Goal: Transaction & Acquisition: Purchase product/service

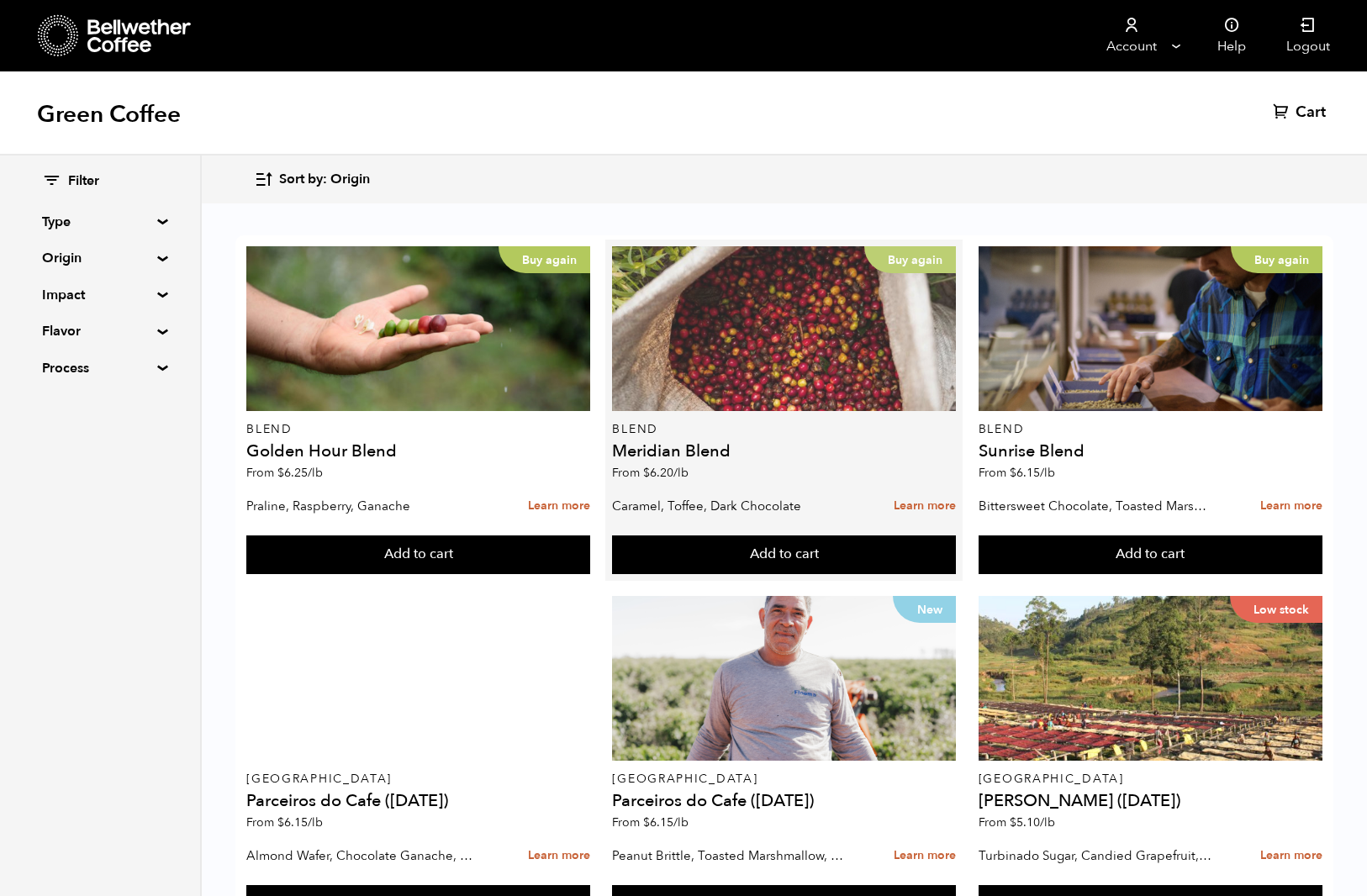
scroll to position [72, 0]
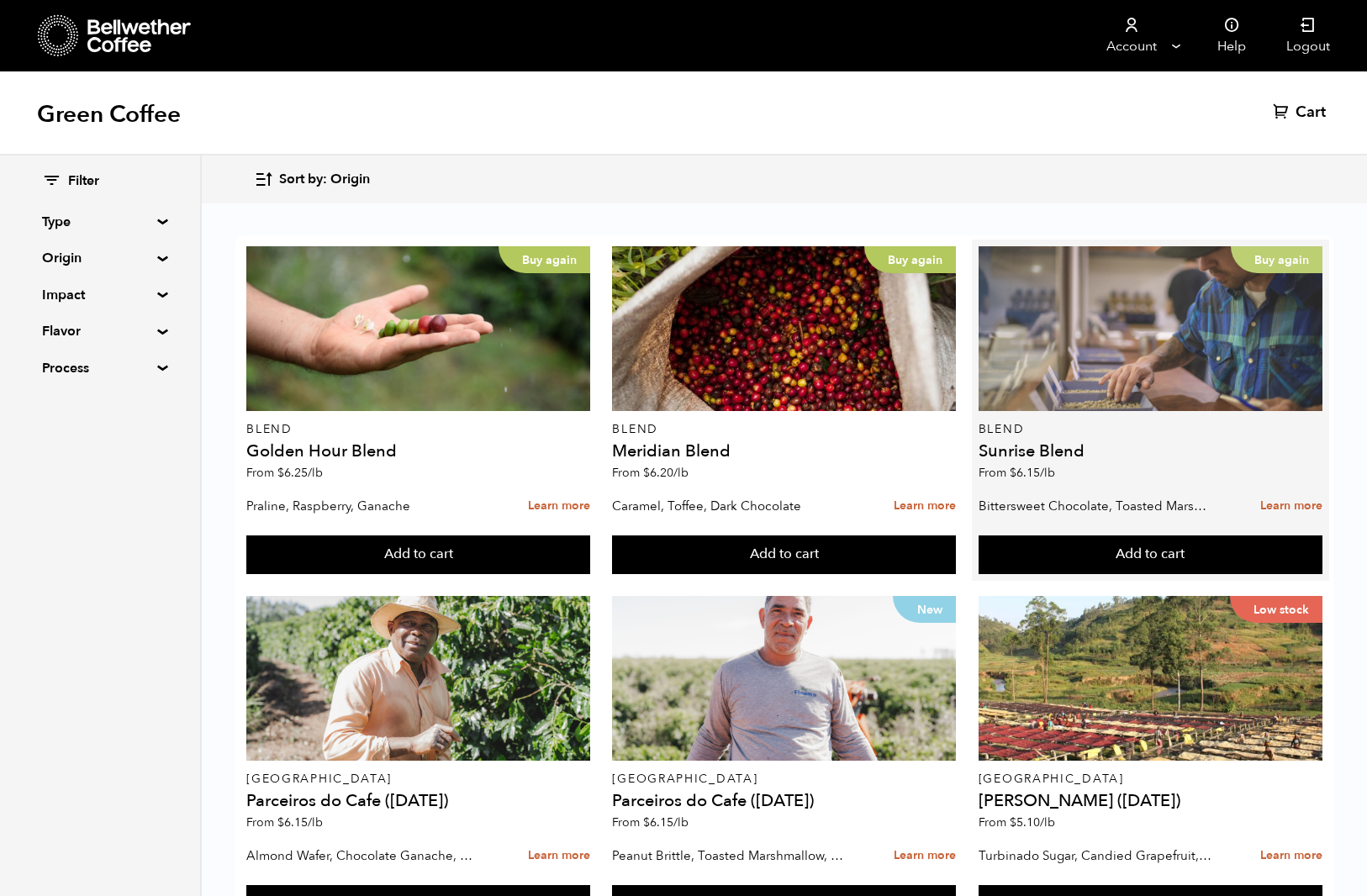
click at [1077, 298] on div "Buy again" at bounding box center [1150, 328] width 344 height 165
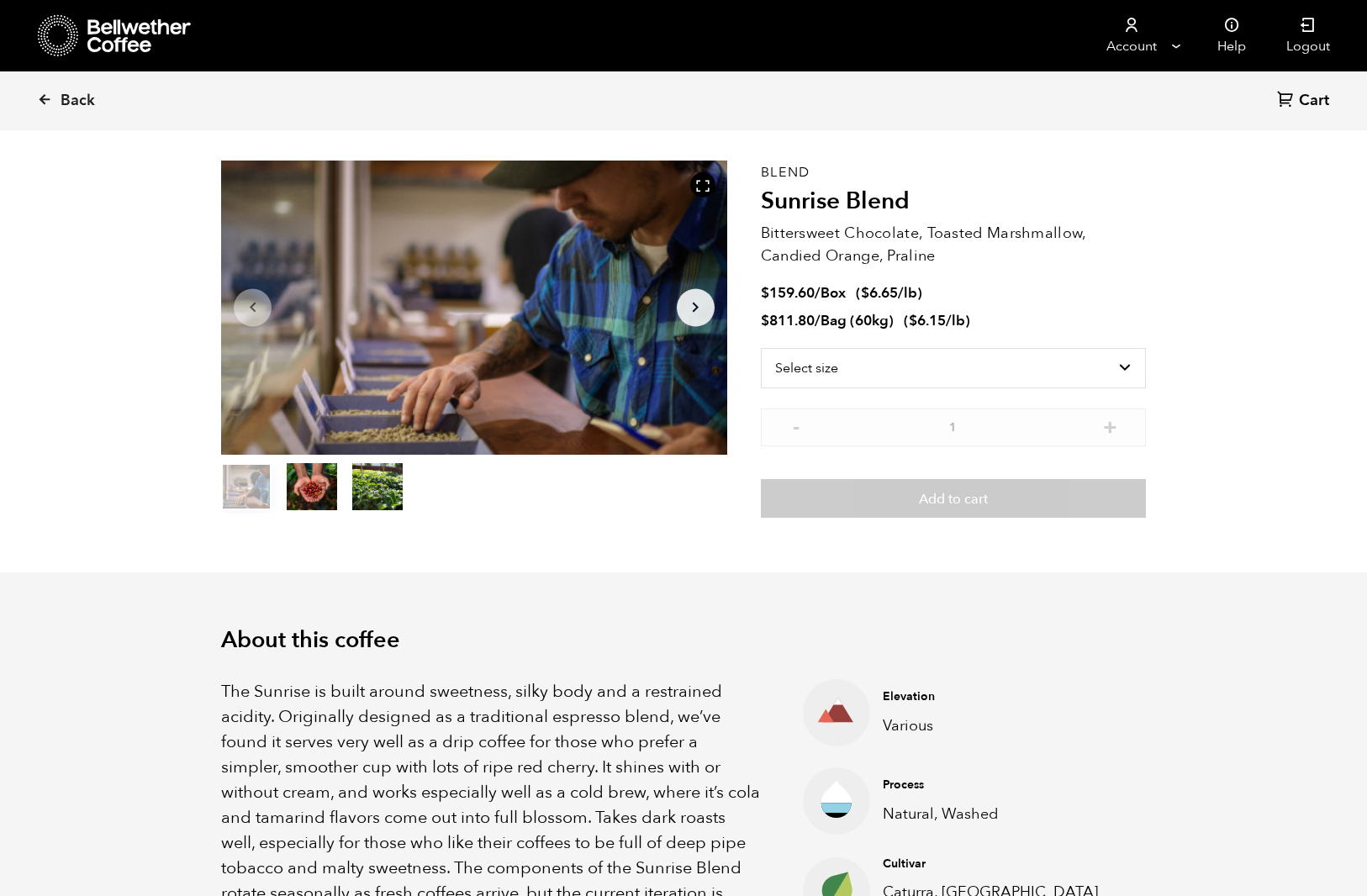
scroll to position [53, 0]
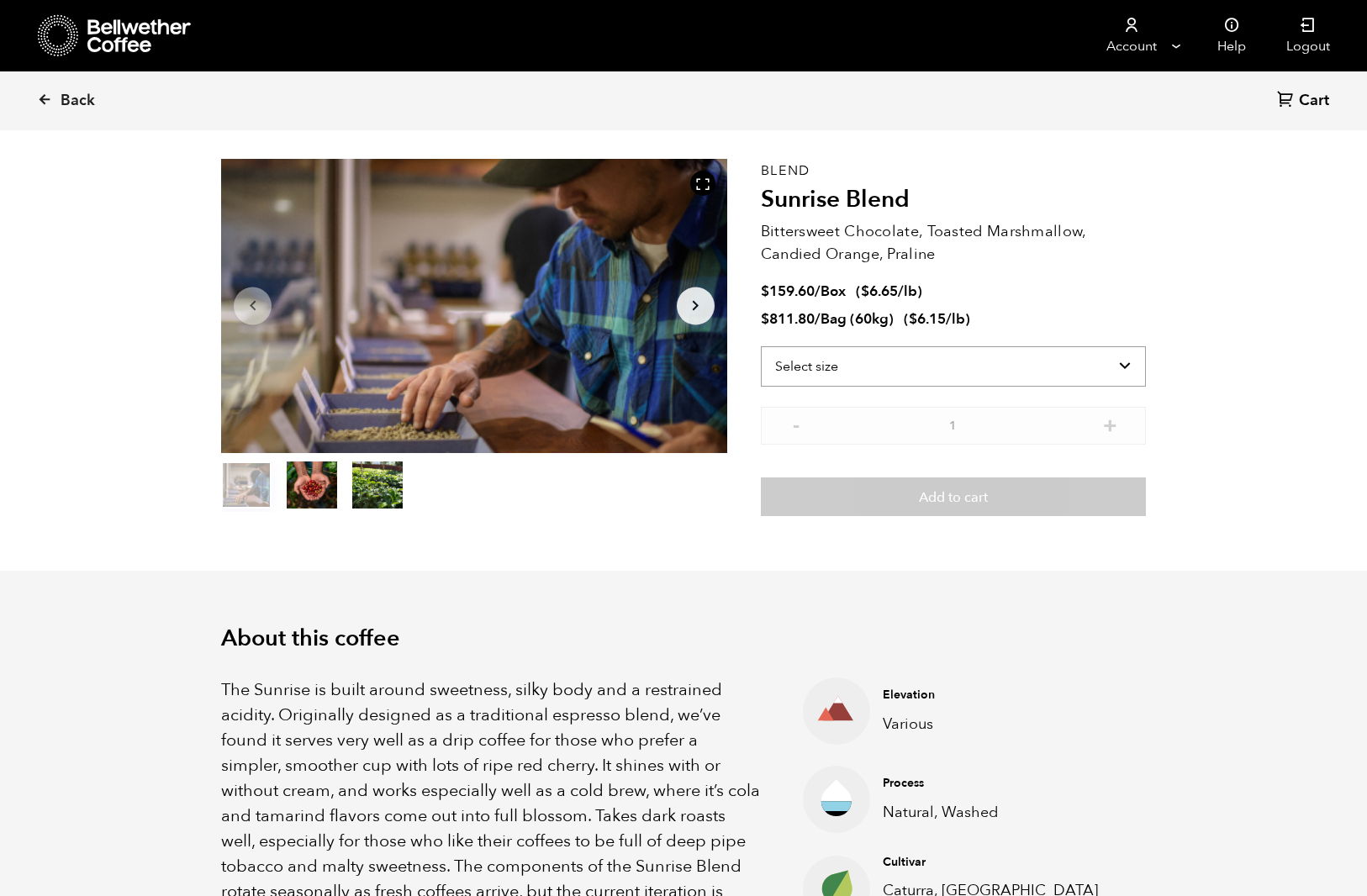
click at [852, 375] on select "Select size Bag (60kg) (132 lbs) Box (24 lbs)" at bounding box center [954, 367] width 385 height 41
select select "bag-3"
click at [761, 346] on select "Select size Bag (60kg) (132 lbs) Box (24 lbs)" at bounding box center [954, 367] width 385 height 41
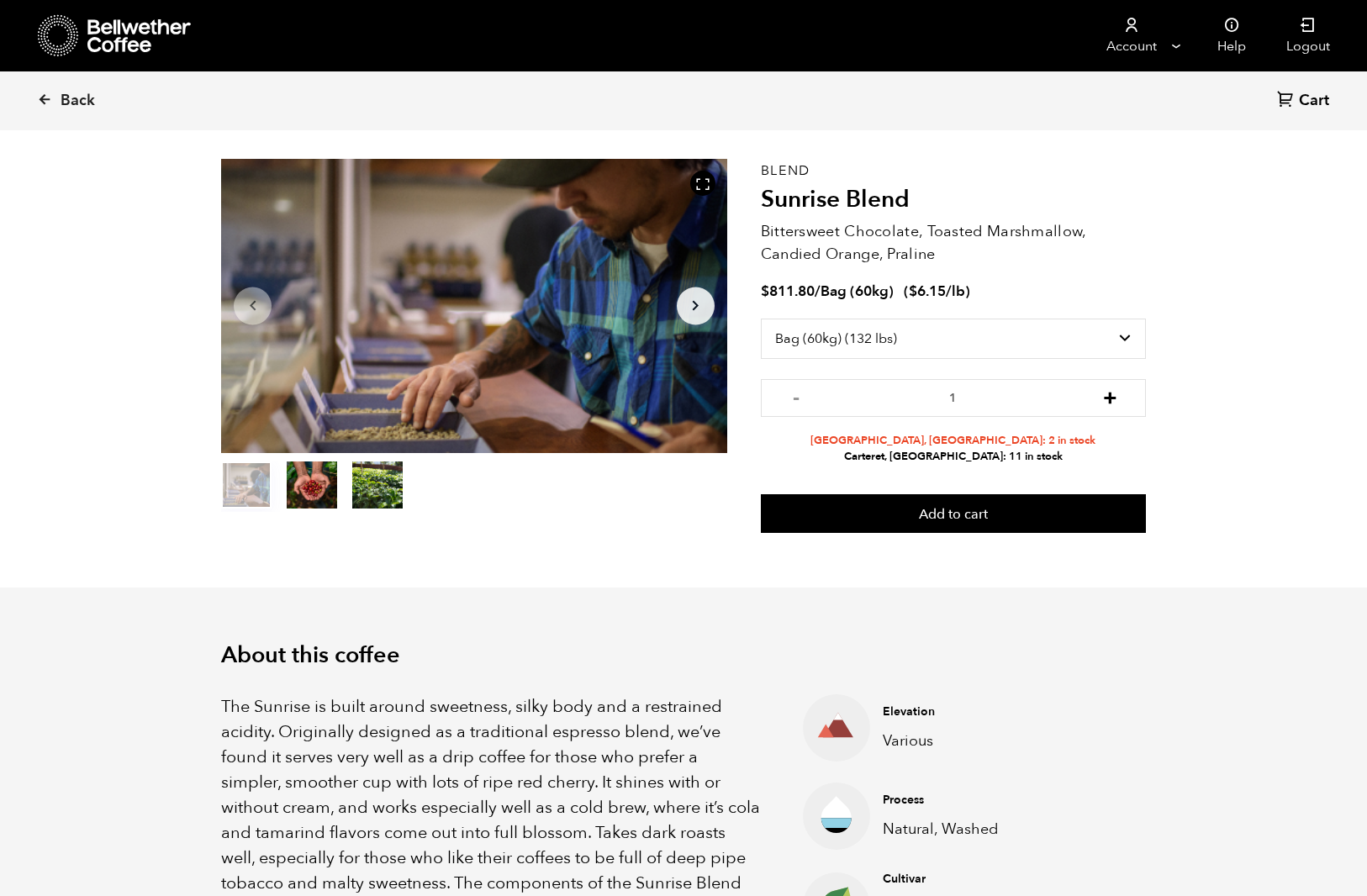
click at [1106, 393] on button "+" at bounding box center [1110, 396] width 21 height 17
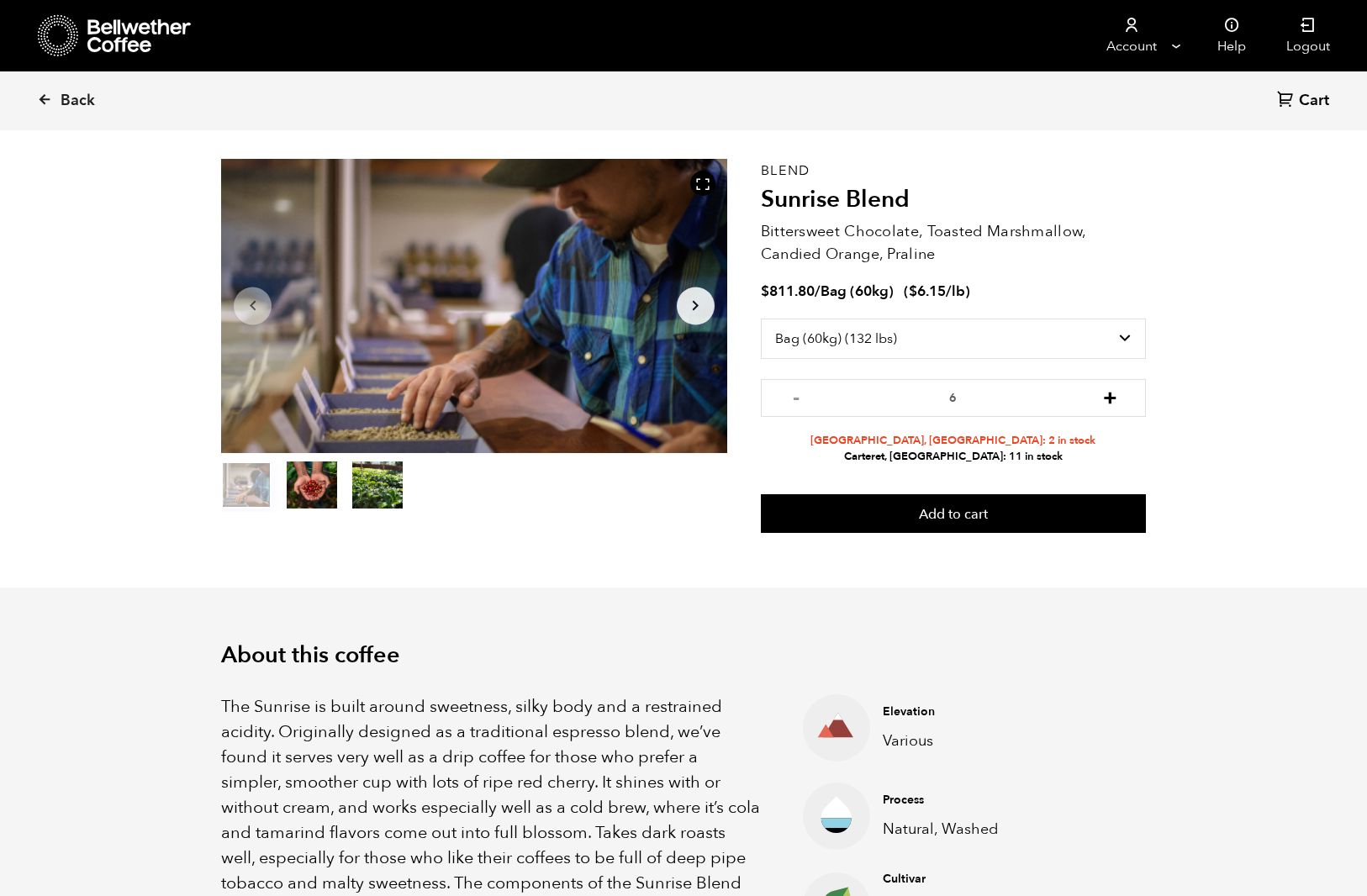
click at [1106, 393] on button "+" at bounding box center [1110, 396] width 21 height 17
type input "8"
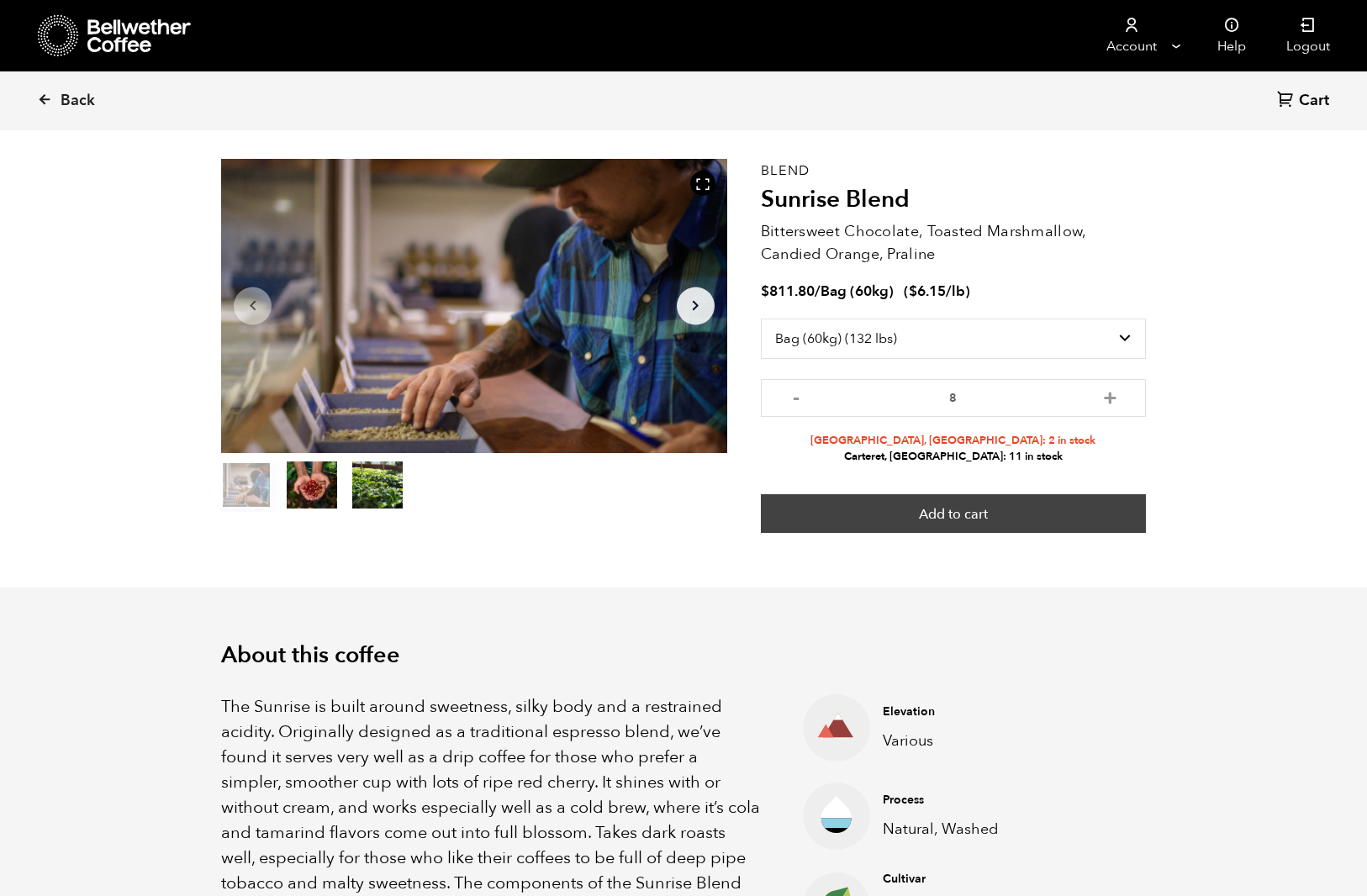
click at [1003, 512] on button "Add to cart" at bounding box center [954, 514] width 385 height 39
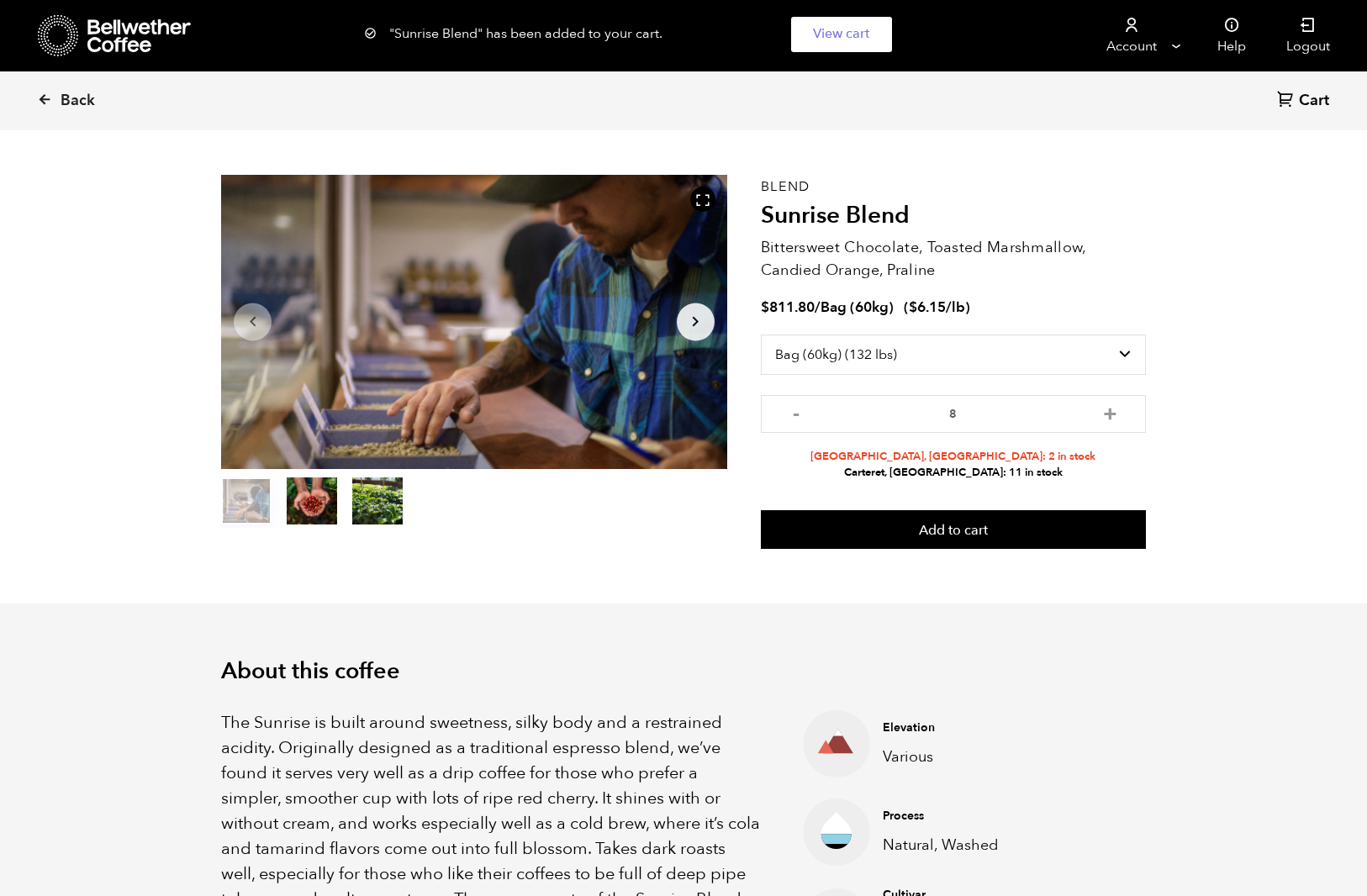
scroll to position [0, 0]
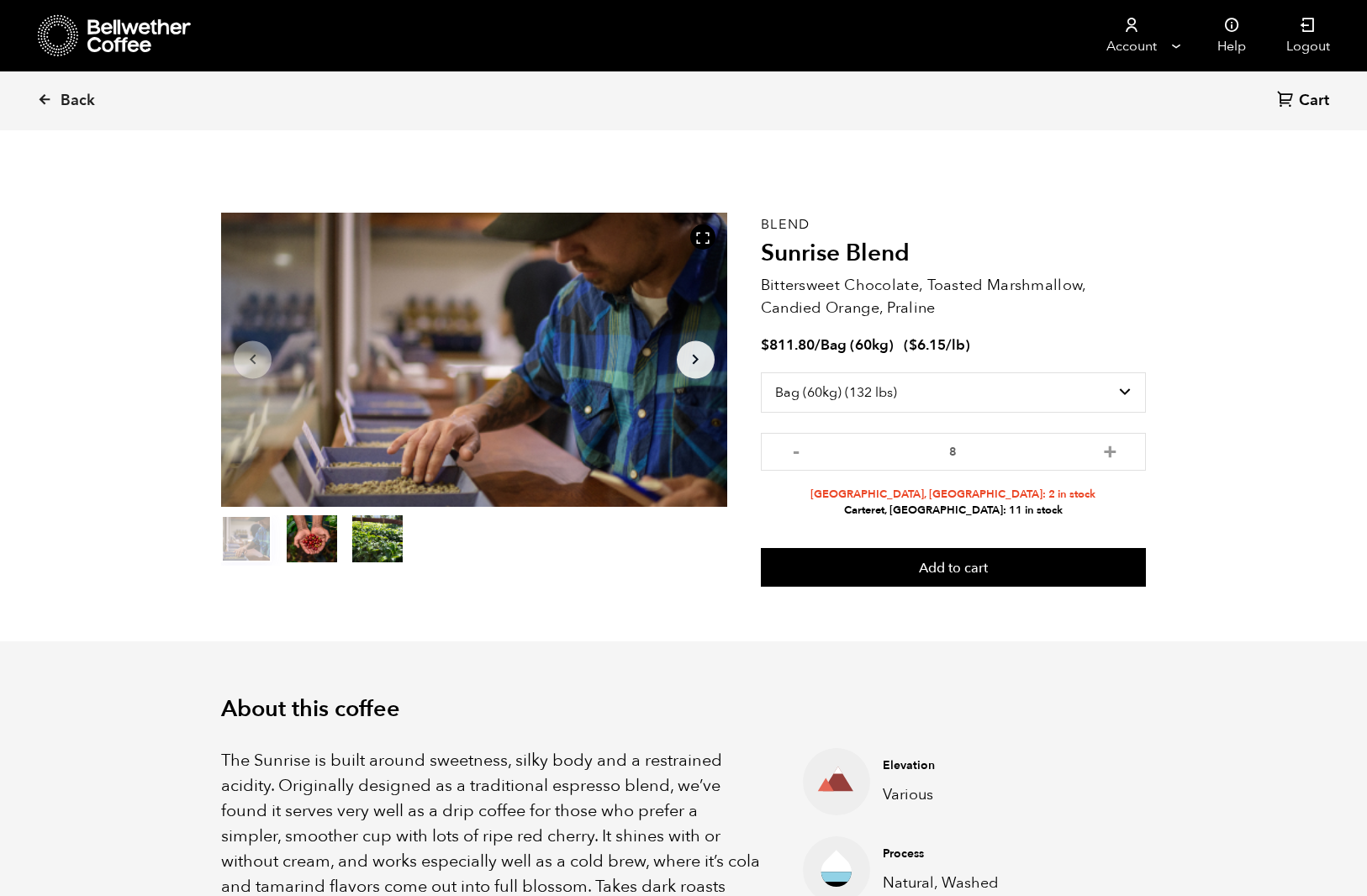
click at [1314, 97] on span "Cart" at bounding box center [1314, 101] width 31 height 20
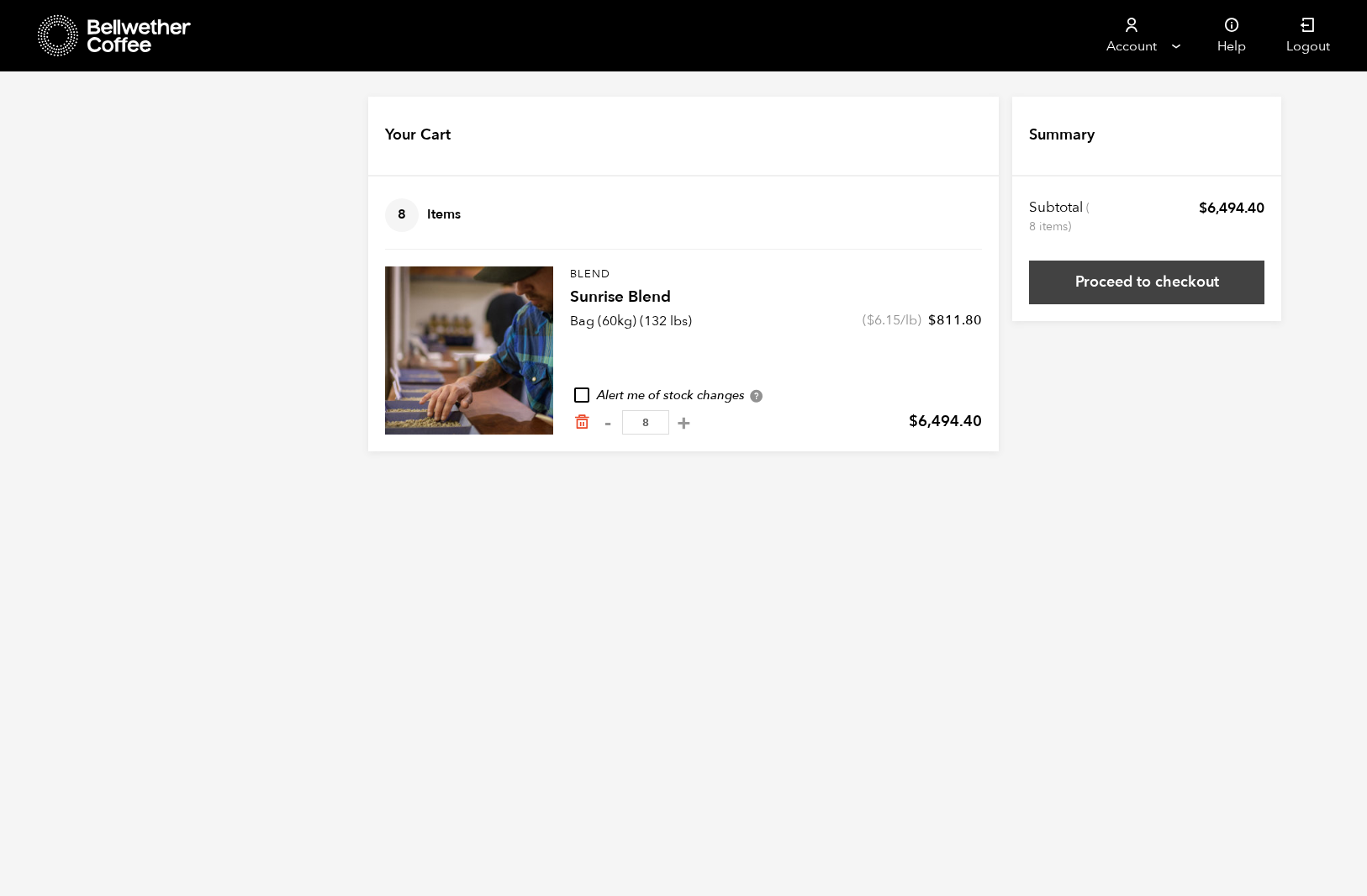
click at [1176, 281] on link "Proceed to checkout" at bounding box center [1146, 283] width 235 height 44
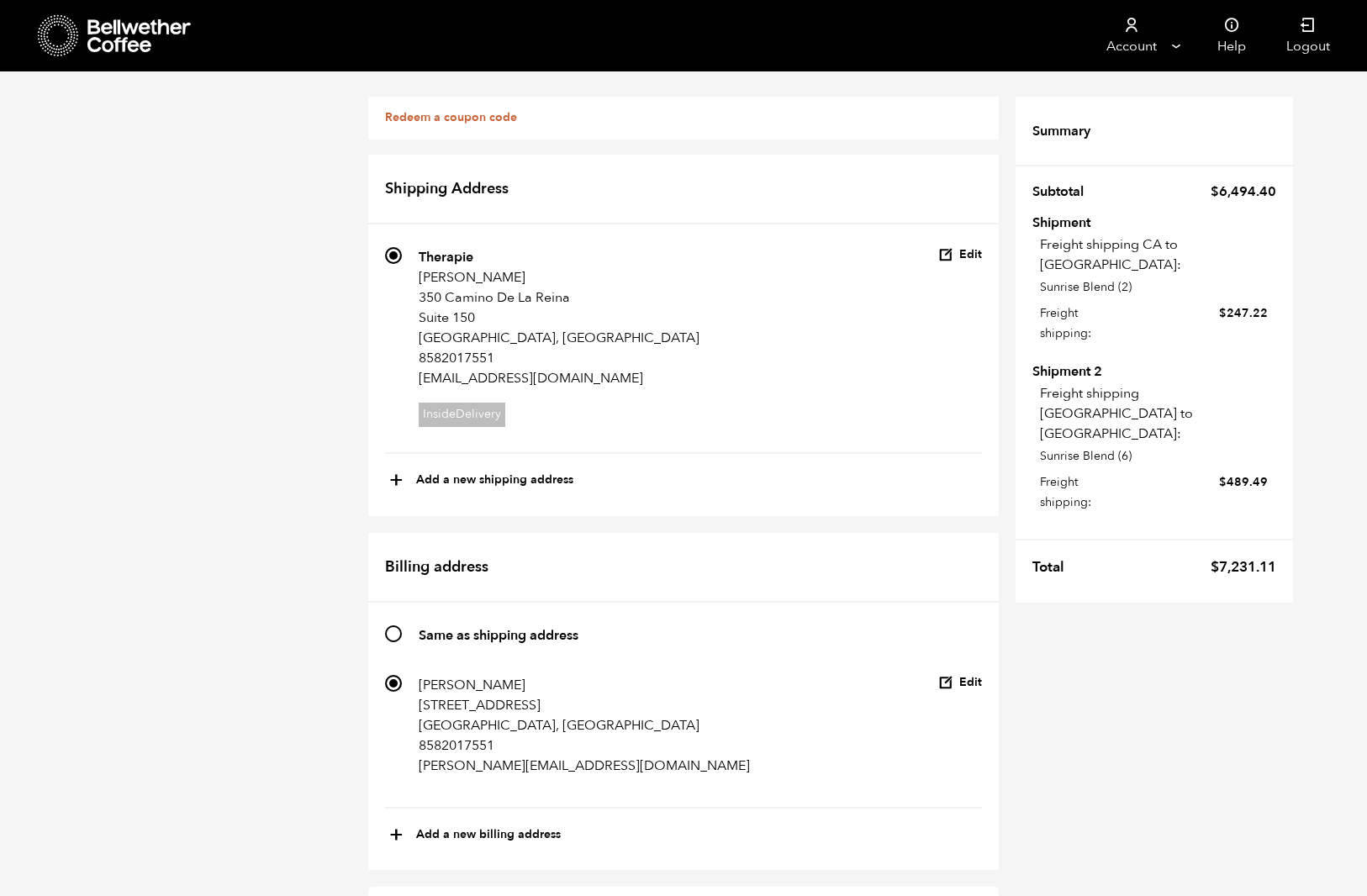
click at [121, 27] on icon at bounding box center [140, 36] width 105 height 34
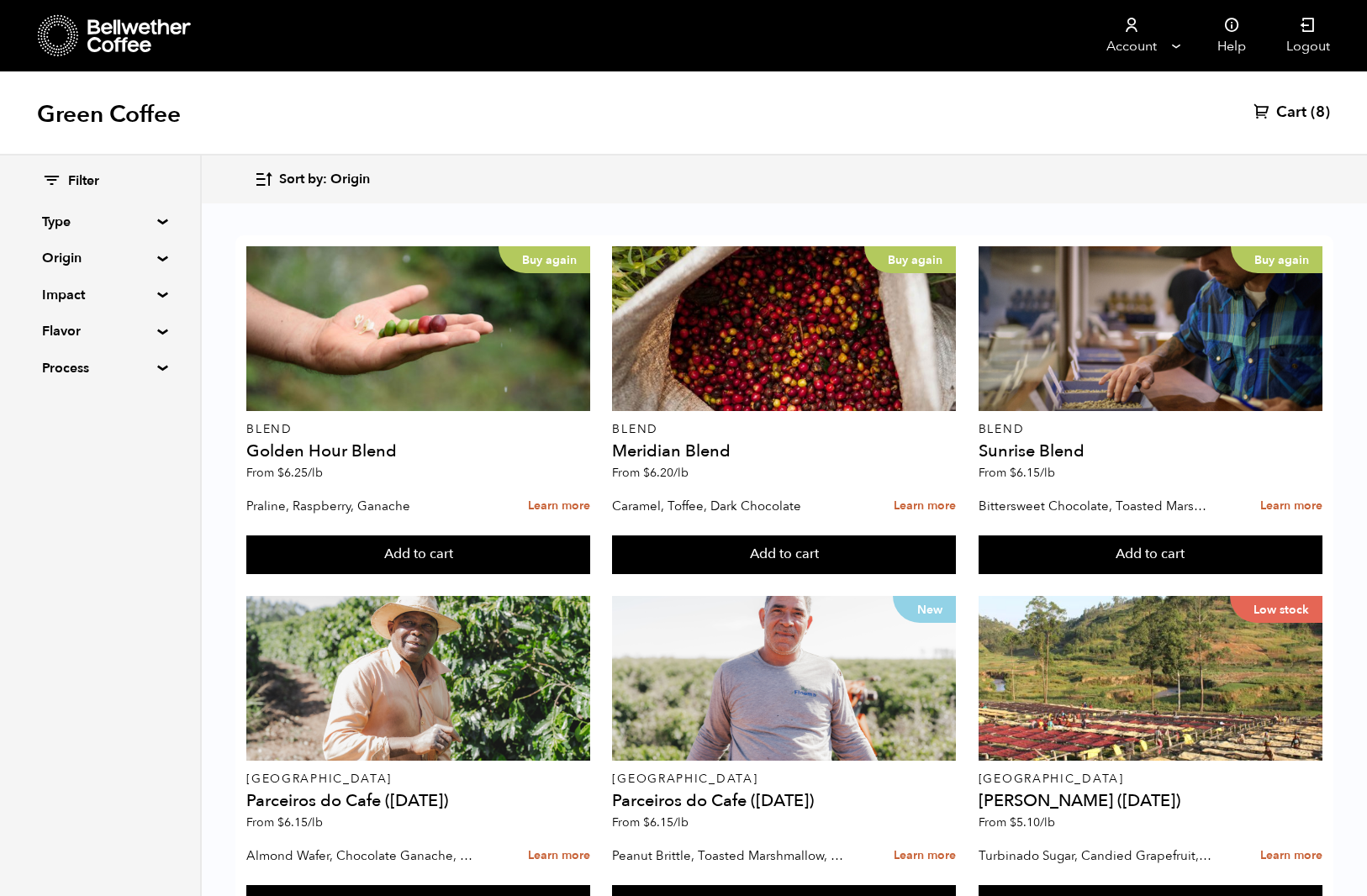
click at [1285, 111] on span "Cart" at bounding box center [1291, 113] width 31 height 20
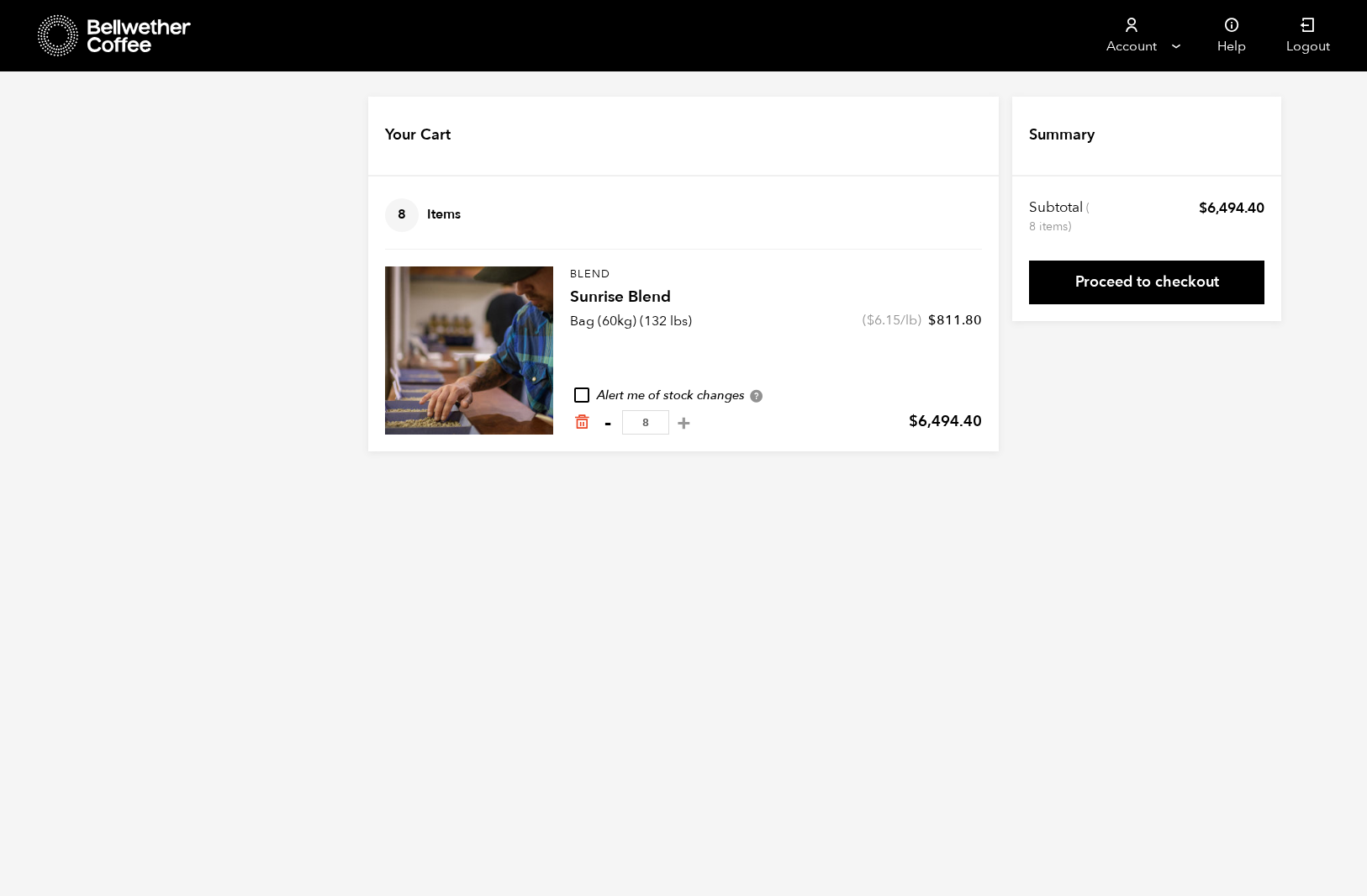
click at [606, 422] on button "-" at bounding box center [607, 423] width 21 height 17
type input "7"
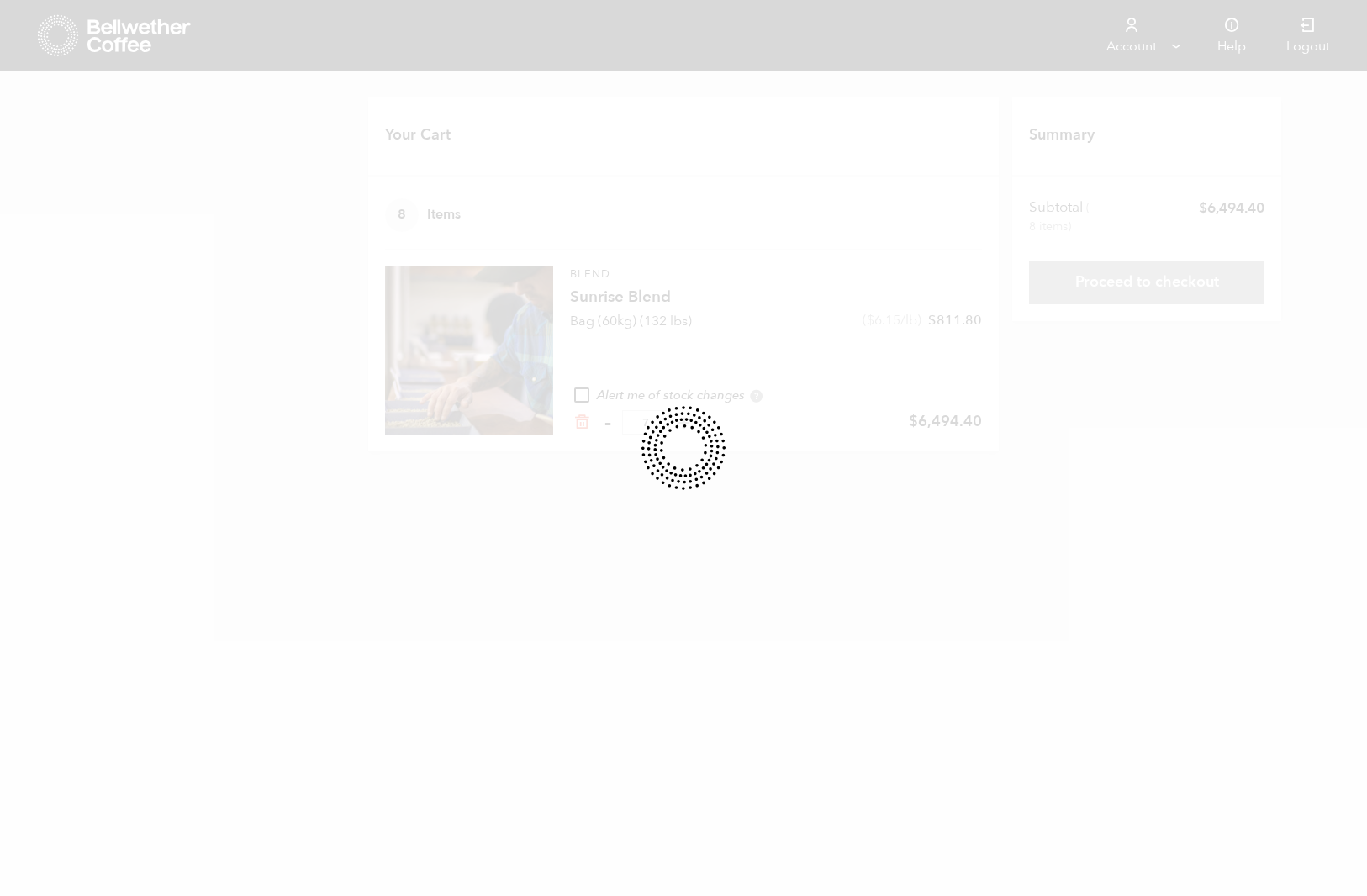
click at [606, 422] on div at bounding box center [683, 448] width 1367 height 896
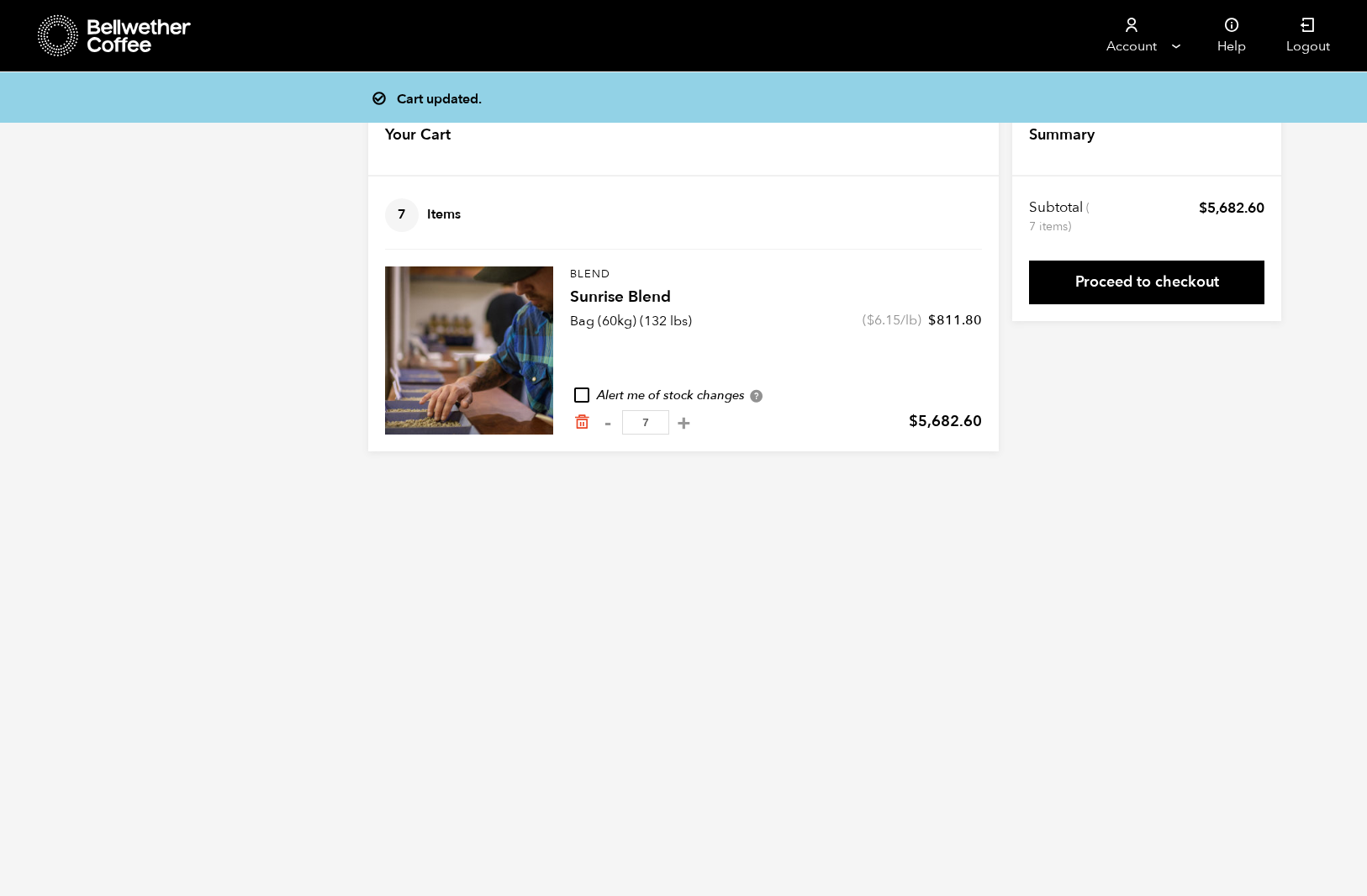
drag, startPoint x: 641, startPoint y: 423, endPoint x: 659, endPoint y: 418, distance: 18.7
click at [659, 418] on input "7" at bounding box center [645, 422] width 47 height 25
type input "2"
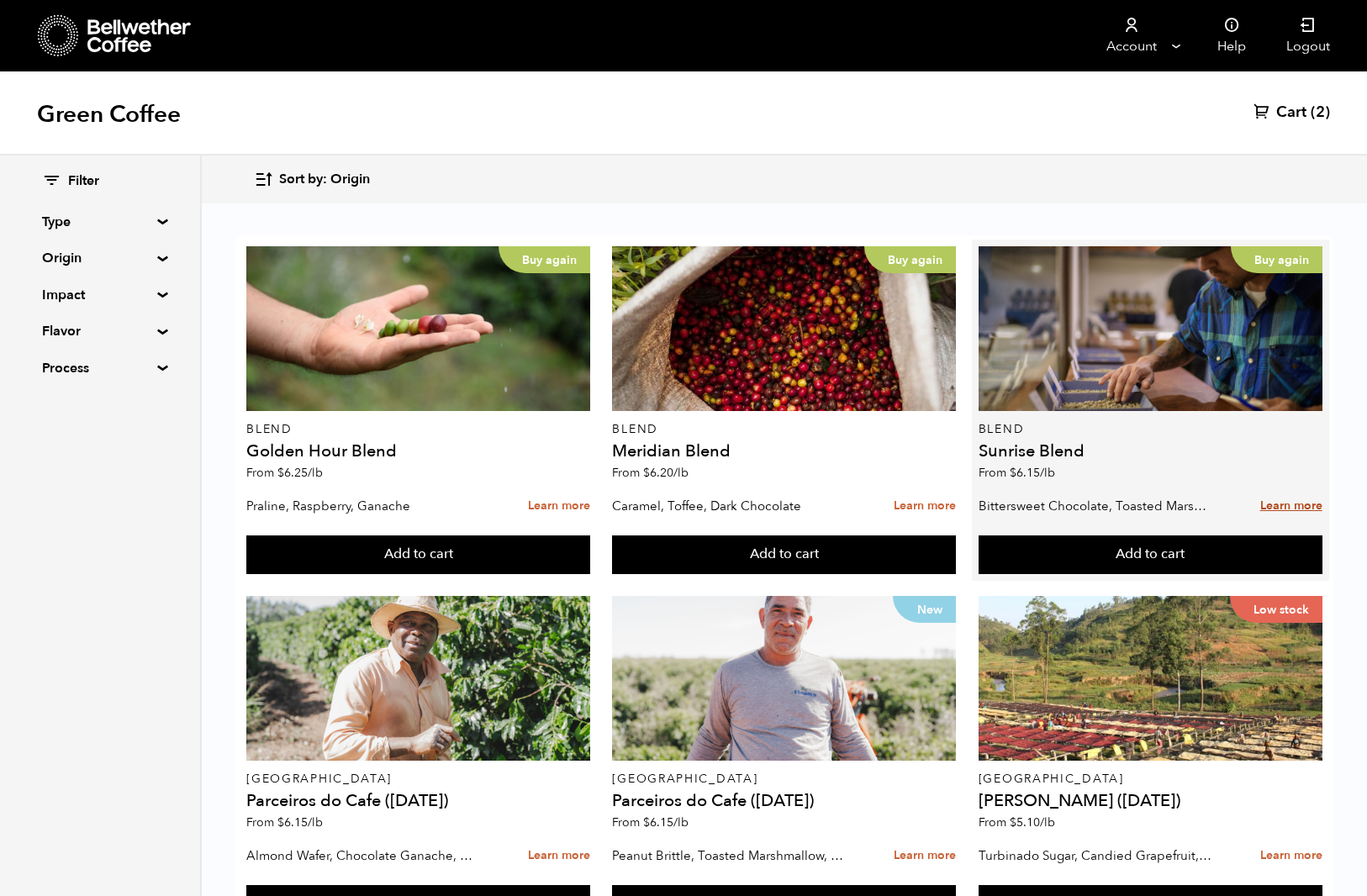
click at [1303, 506] on link "Learn more" at bounding box center [1291, 507] width 62 height 36
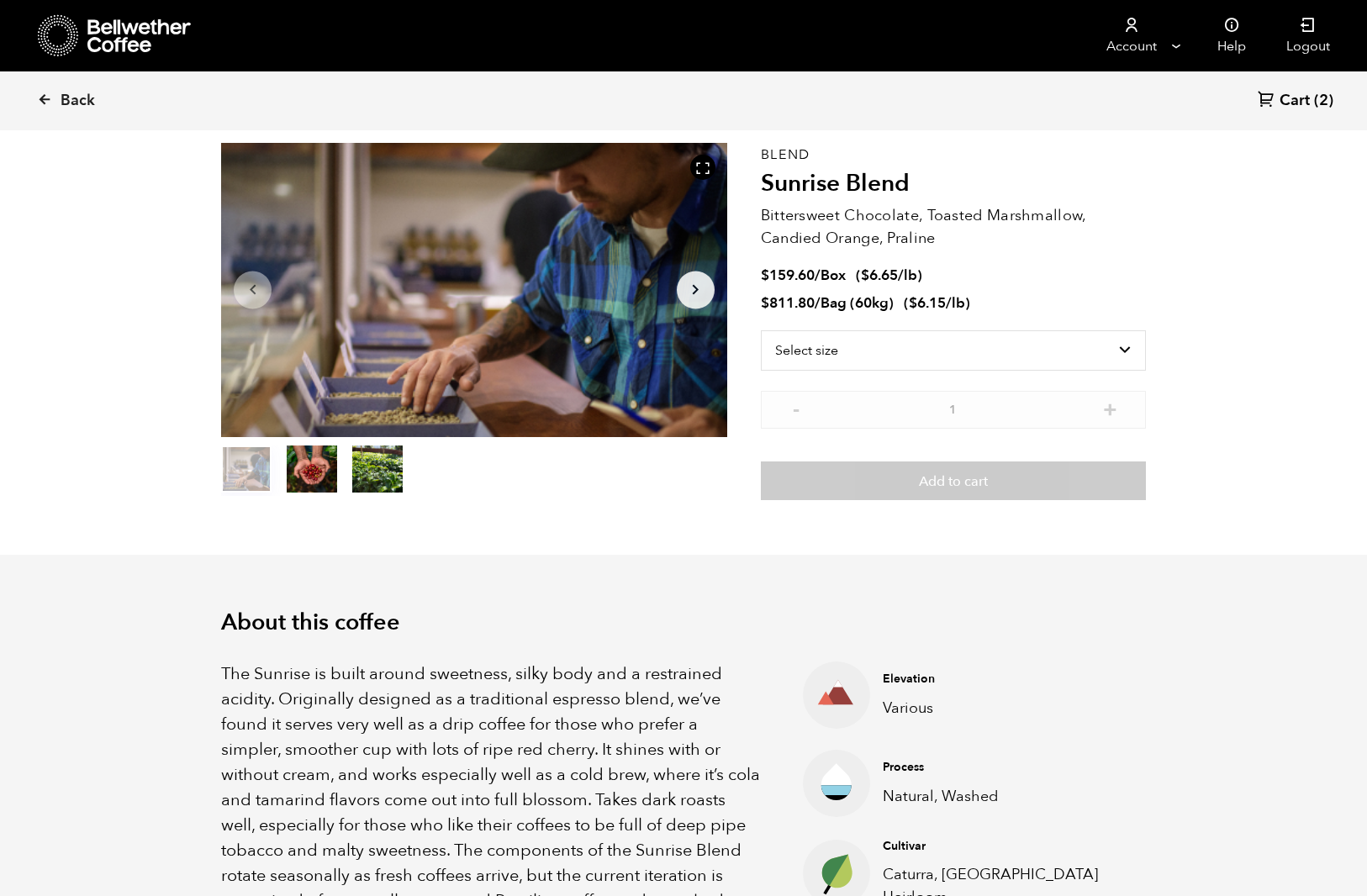
scroll to position [52, 0]
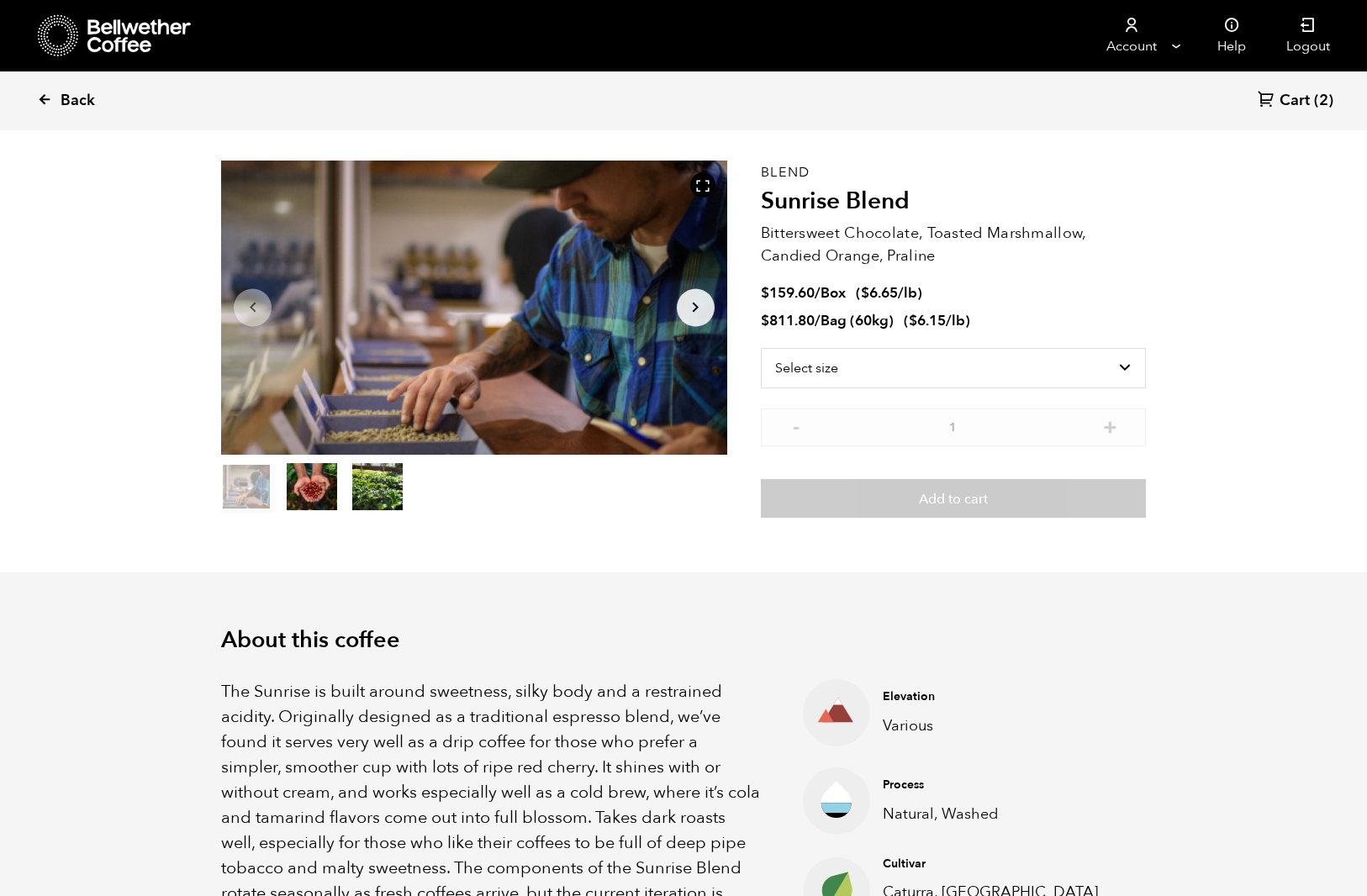
click at [48, 100] on icon at bounding box center [45, 99] width 15 height 15
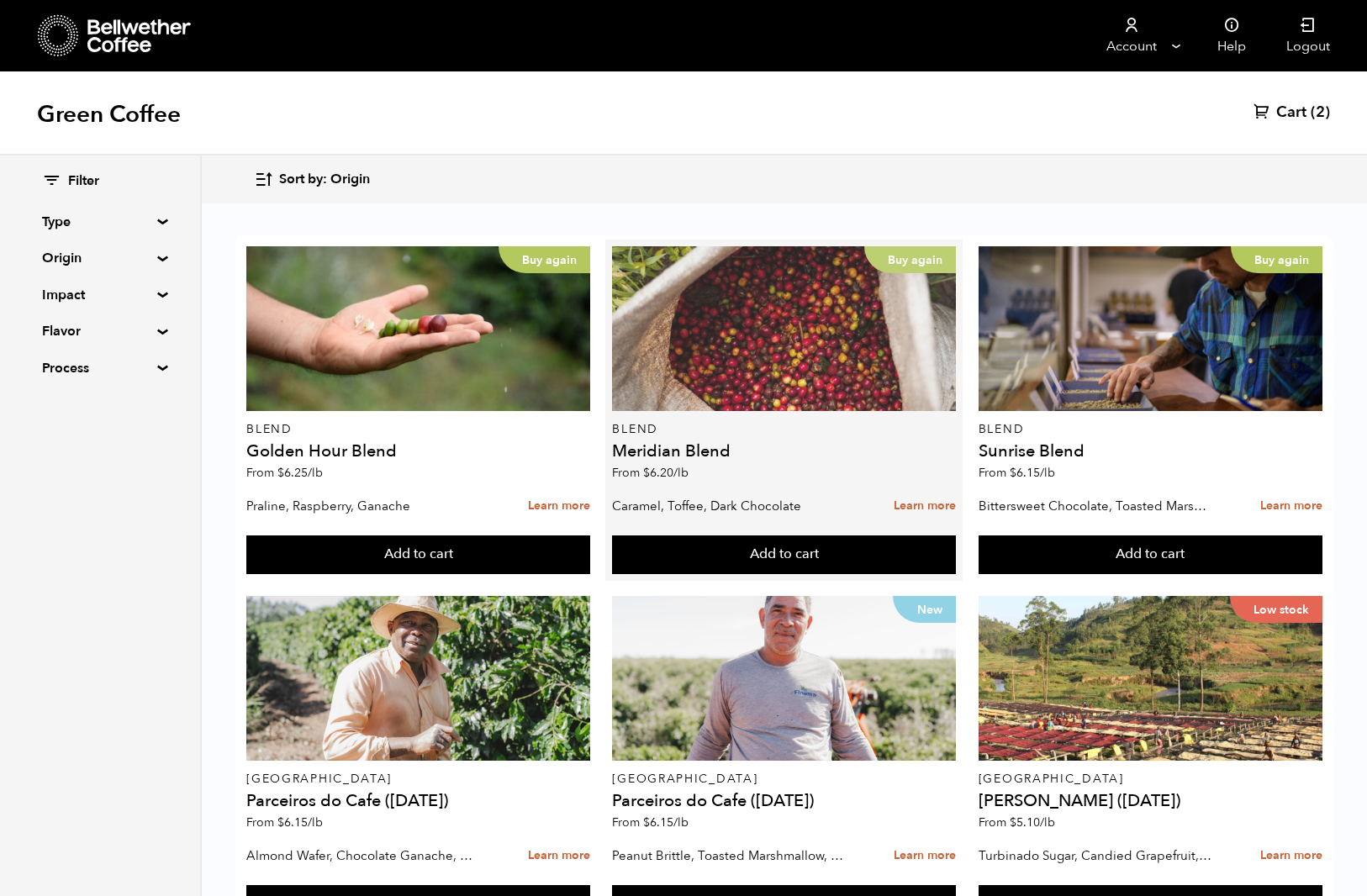
click at [765, 335] on div "Buy again" at bounding box center [783, 328] width 344 height 165
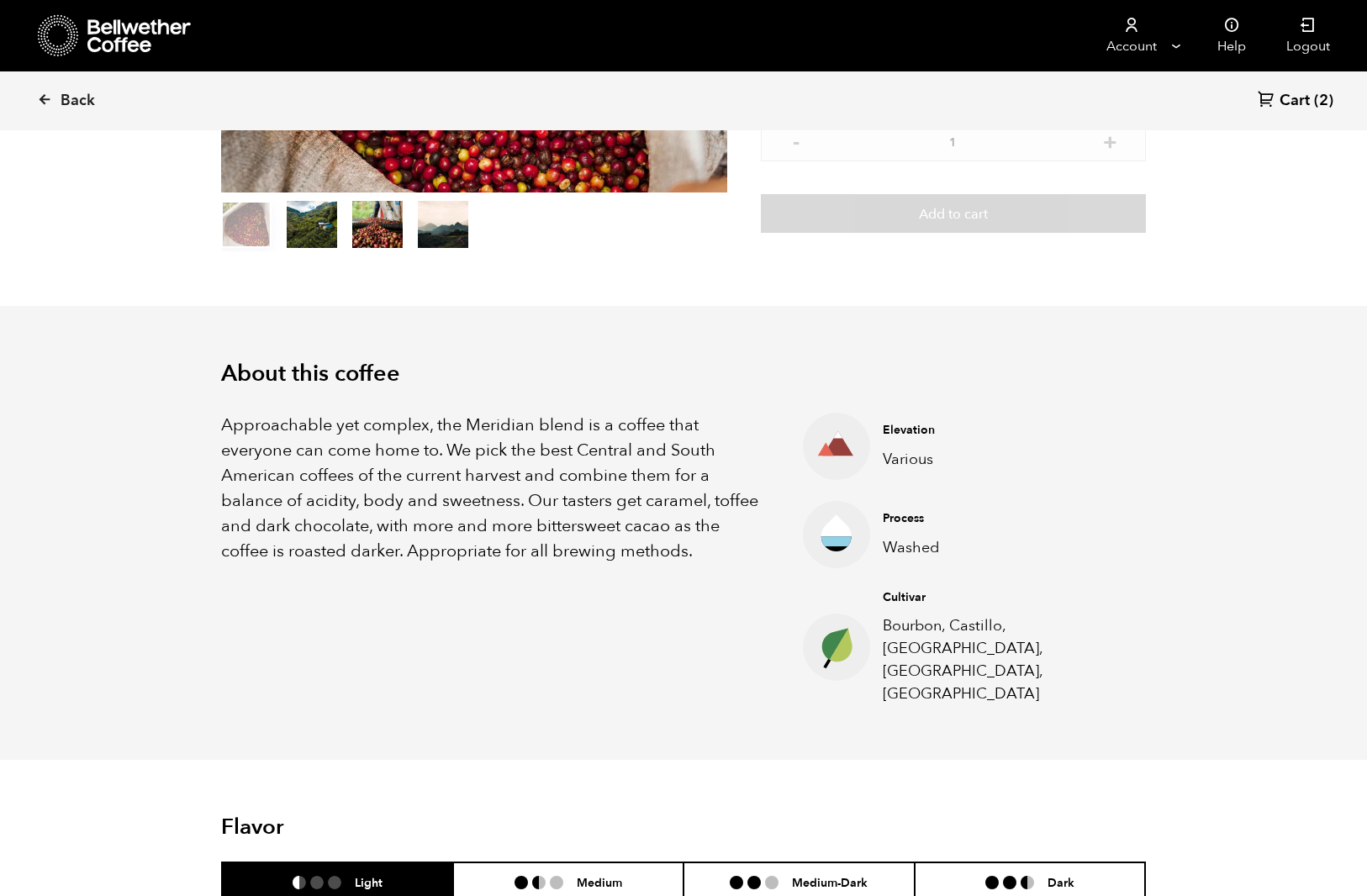
scroll to position [343, 0]
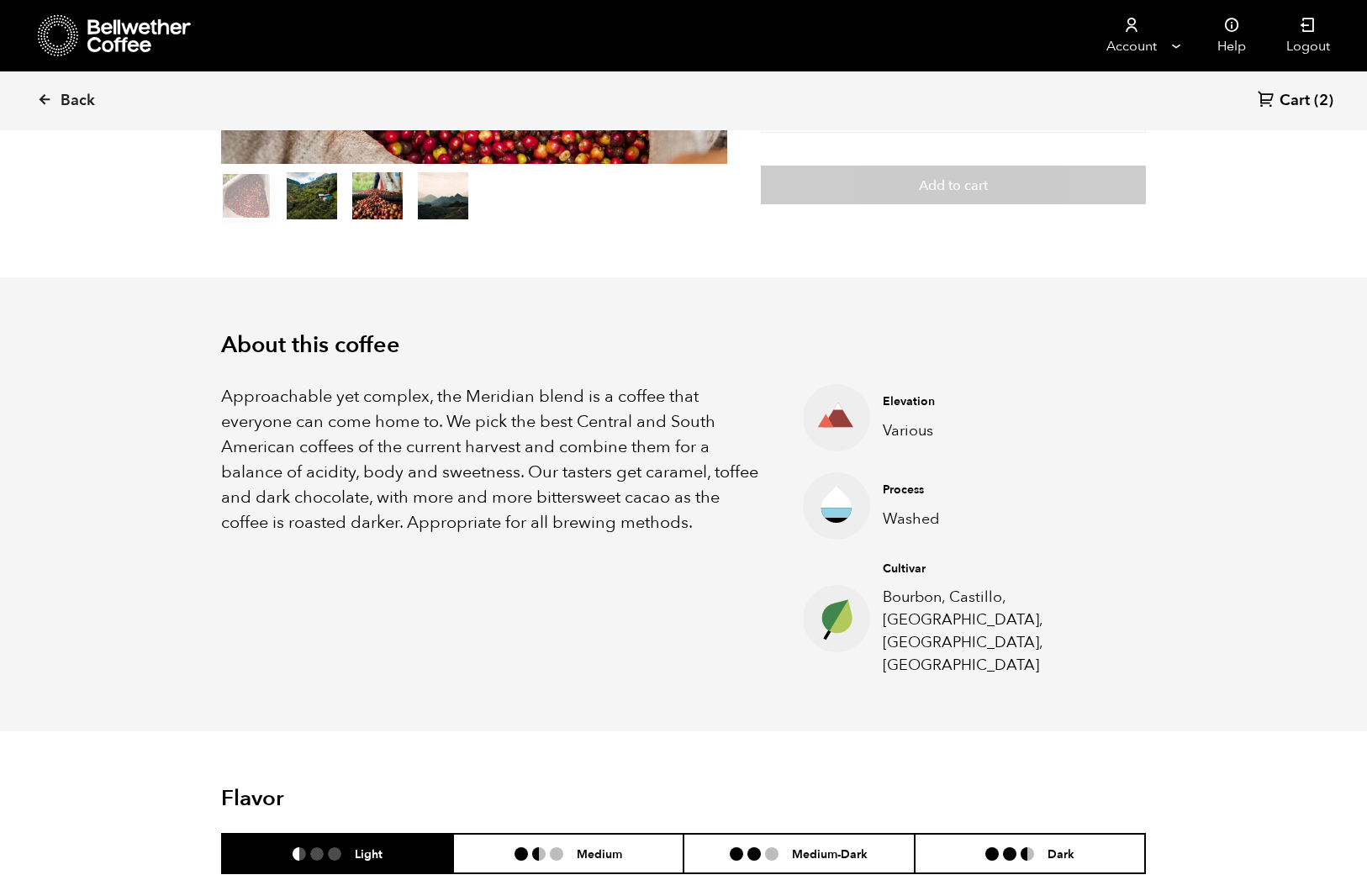
click at [1088, 602] on p "Bourbon, Castillo, Catuai, Caturra, Colombia" at bounding box center [1000, 630] width 237 height 91
click at [43, 103] on icon at bounding box center [45, 99] width 15 height 15
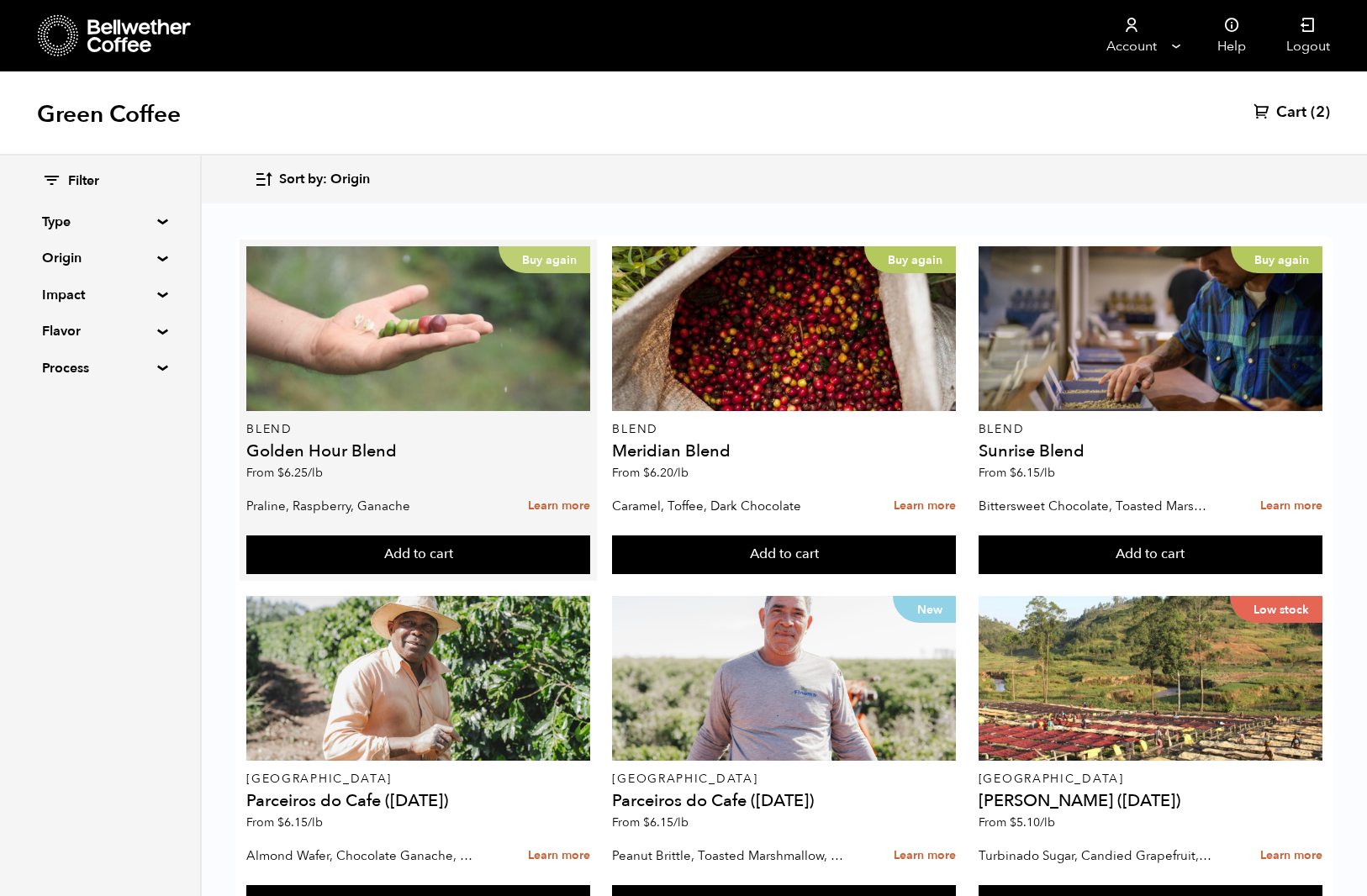
click at [408, 371] on div "Buy again" at bounding box center [417, 328] width 344 height 165
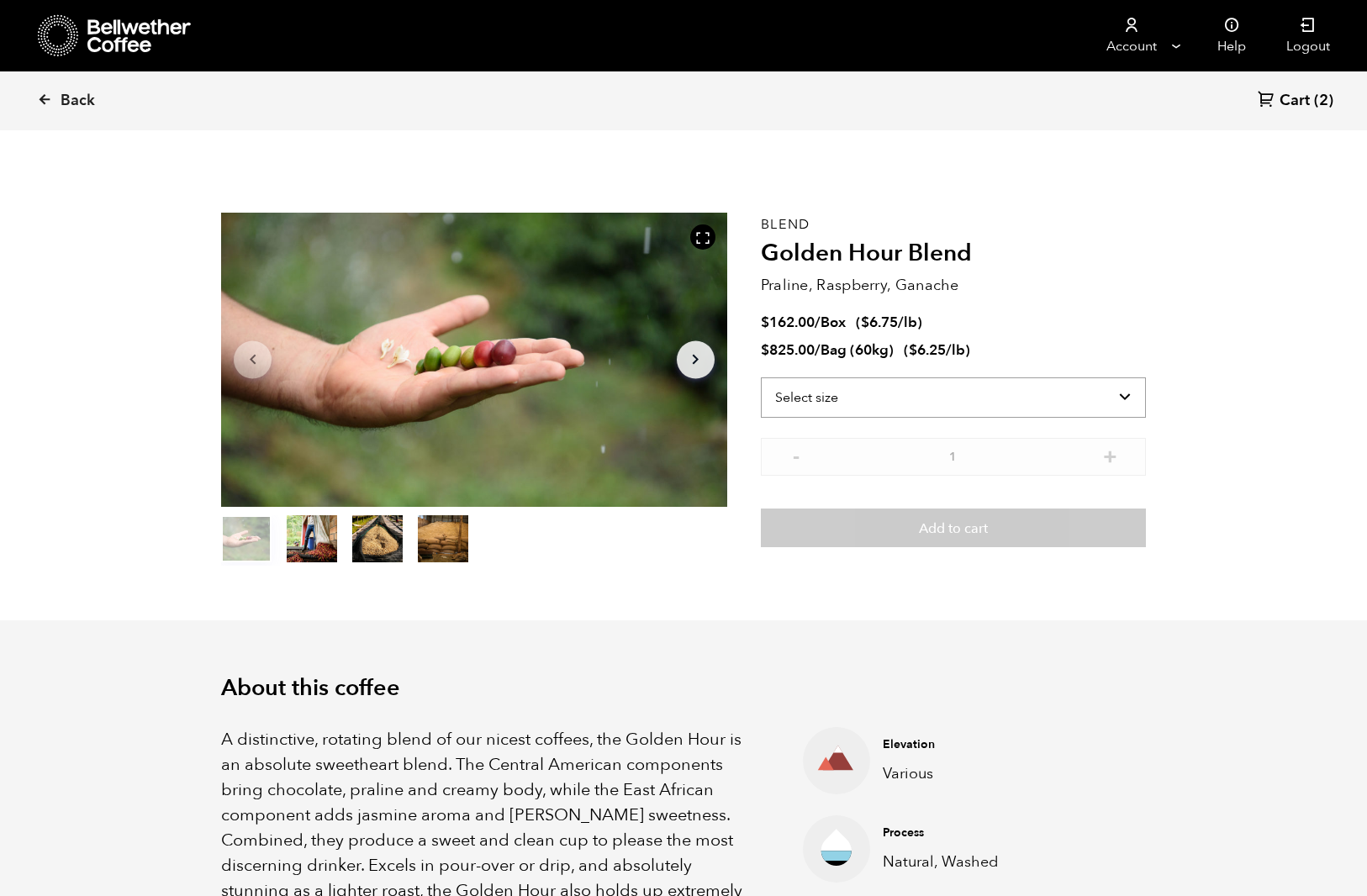
click at [894, 398] on select "Select size Bag (60kg) (132 lbs) Box (24 lbs)" at bounding box center [954, 398] width 385 height 41
select select "bag-3"
click at [761, 378] on select "Select size Bag (60kg) (132 lbs) Box (24 lbs)" at bounding box center [954, 398] width 385 height 41
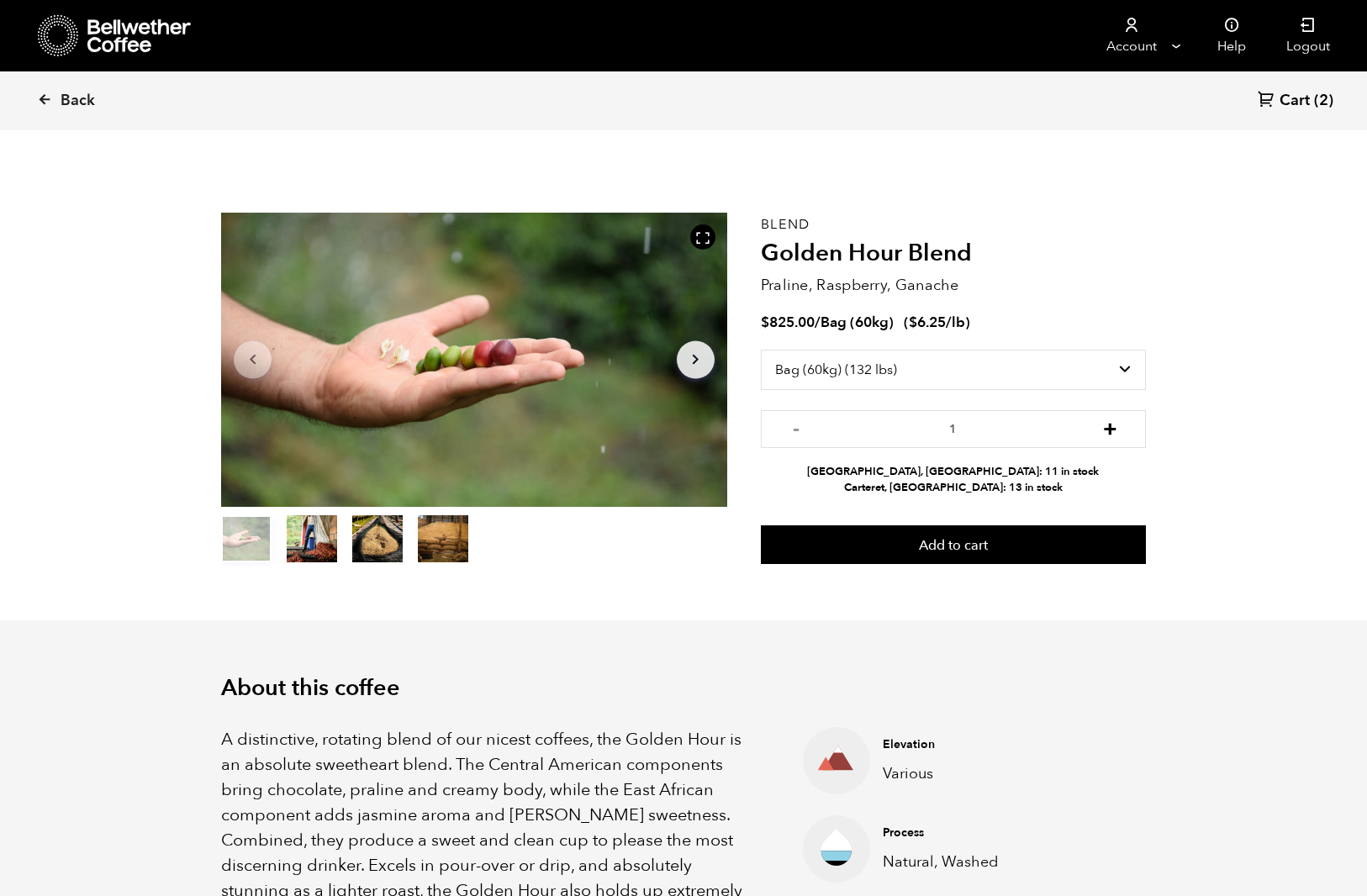
click at [1115, 430] on button "+" at bounding box center [1110, 427] width 21 height 17
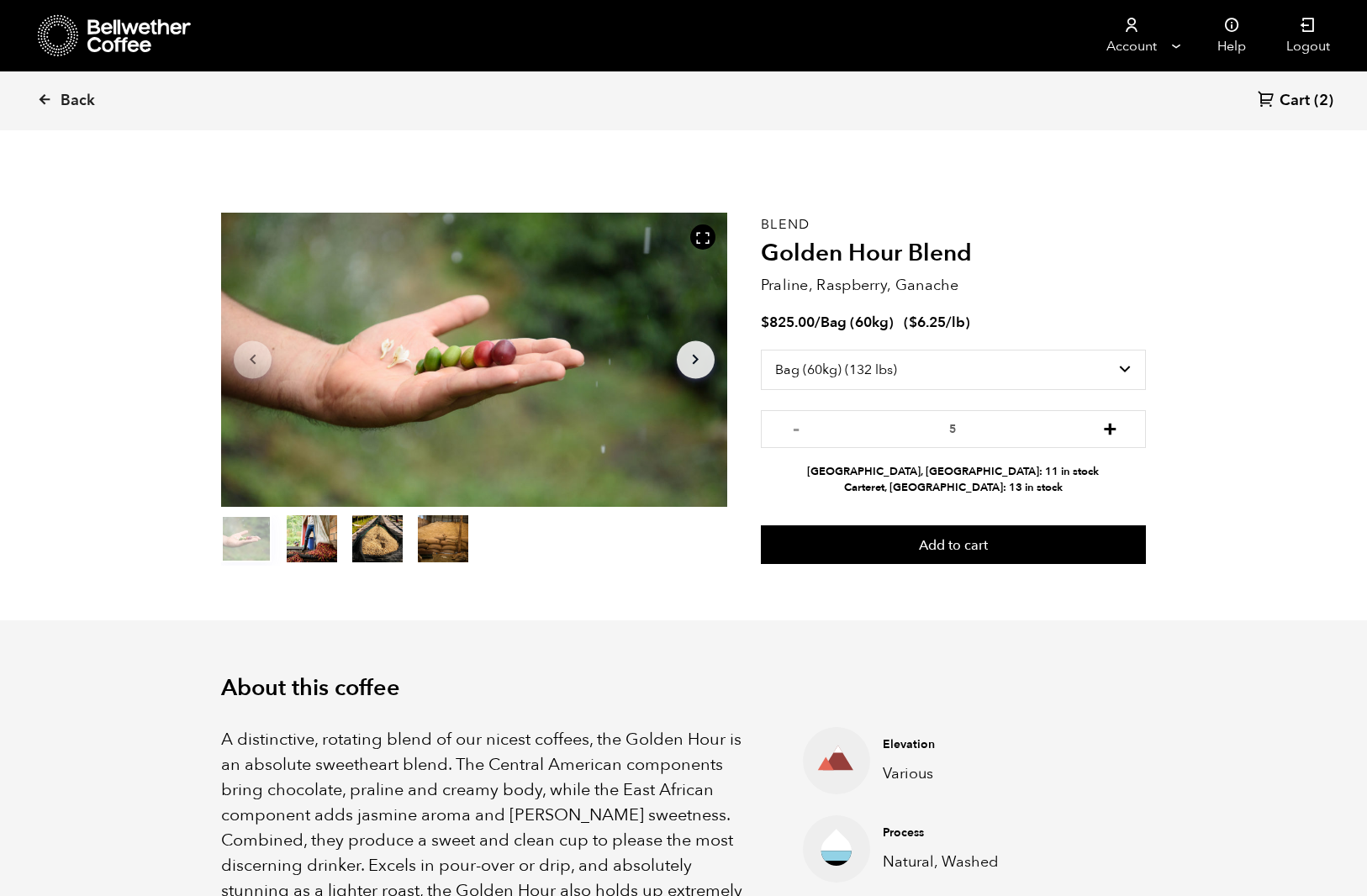
type input "6"
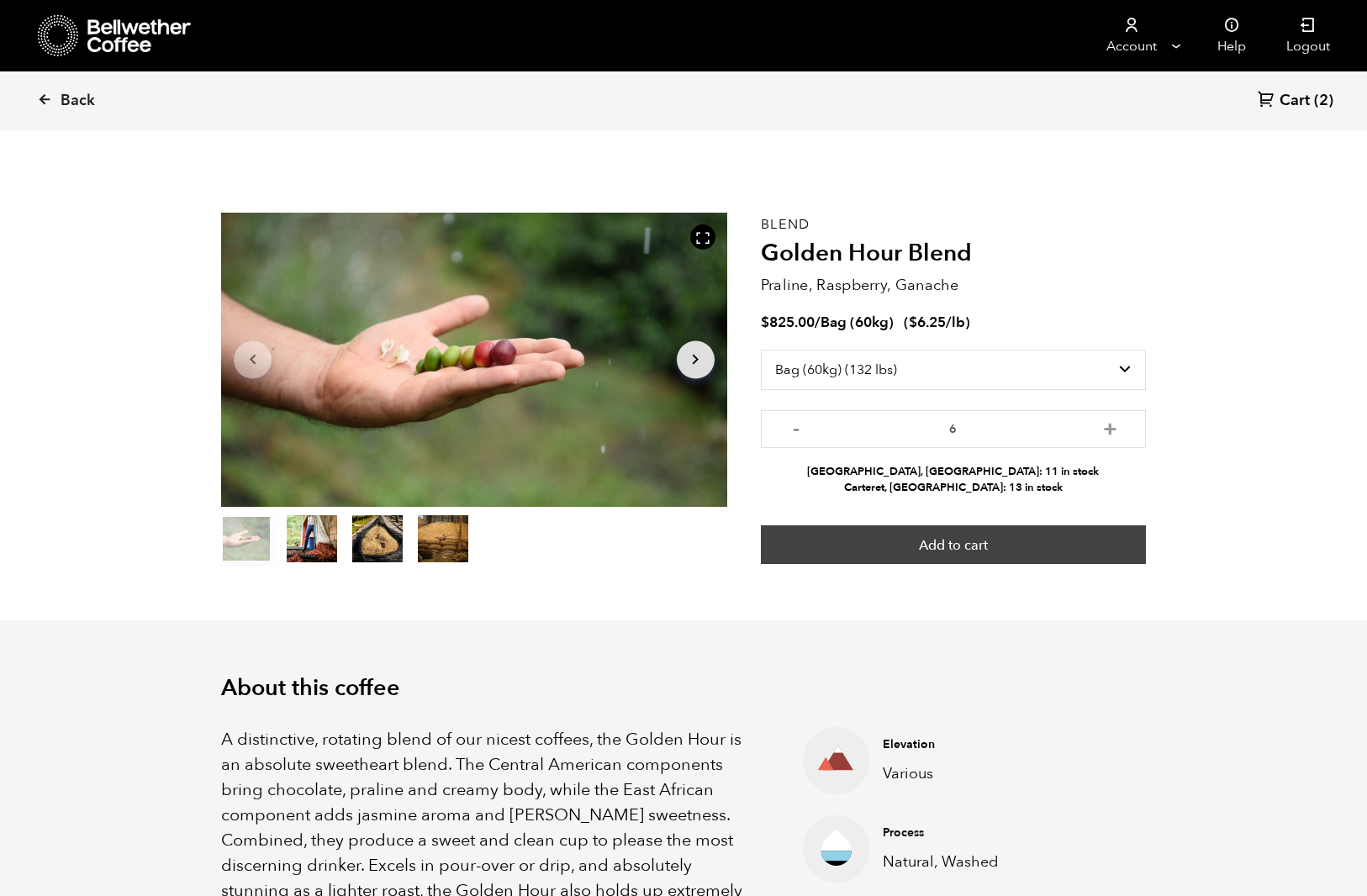
click at [1012, 551] on button "Add to cart" at bounding box center [954, 545] width 385 height 39
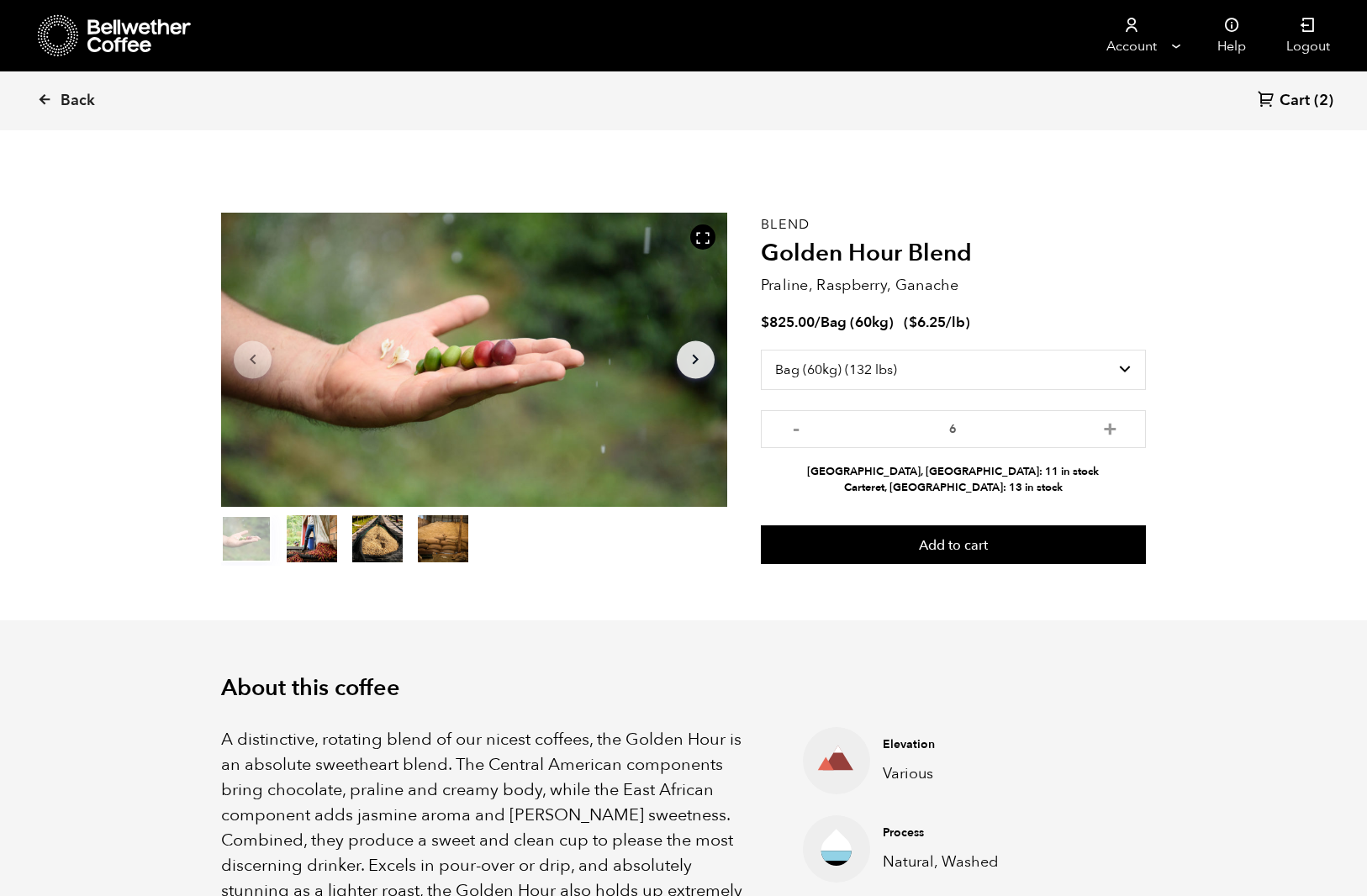
click at [1310, 99] on link "Cart (2)" at bounding box center [1295, 101] width 76 height 23
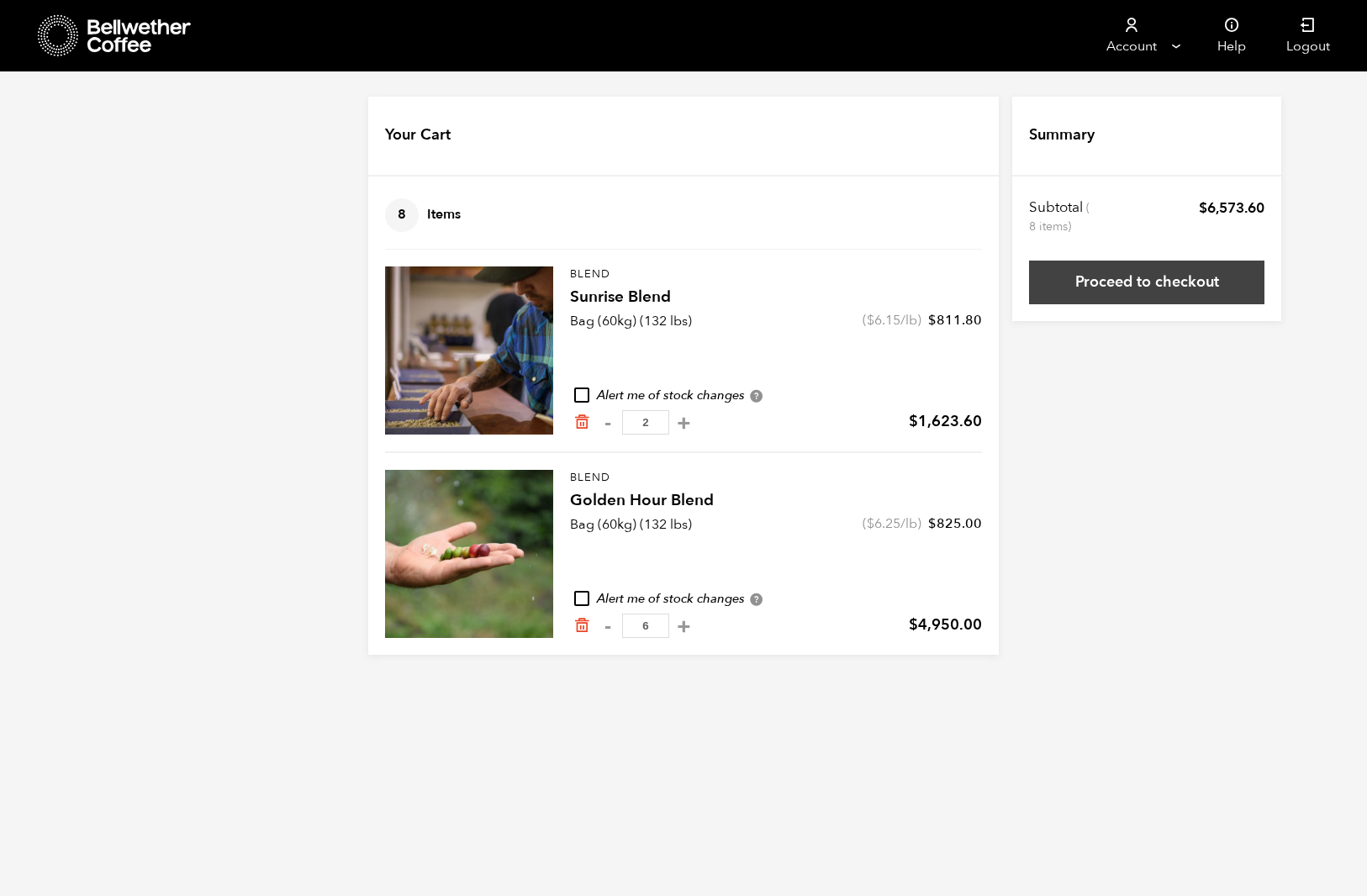
click at [1144, 276] on link "Proceed to checkout" at bounding box center [1146, 283] width 235 height 44
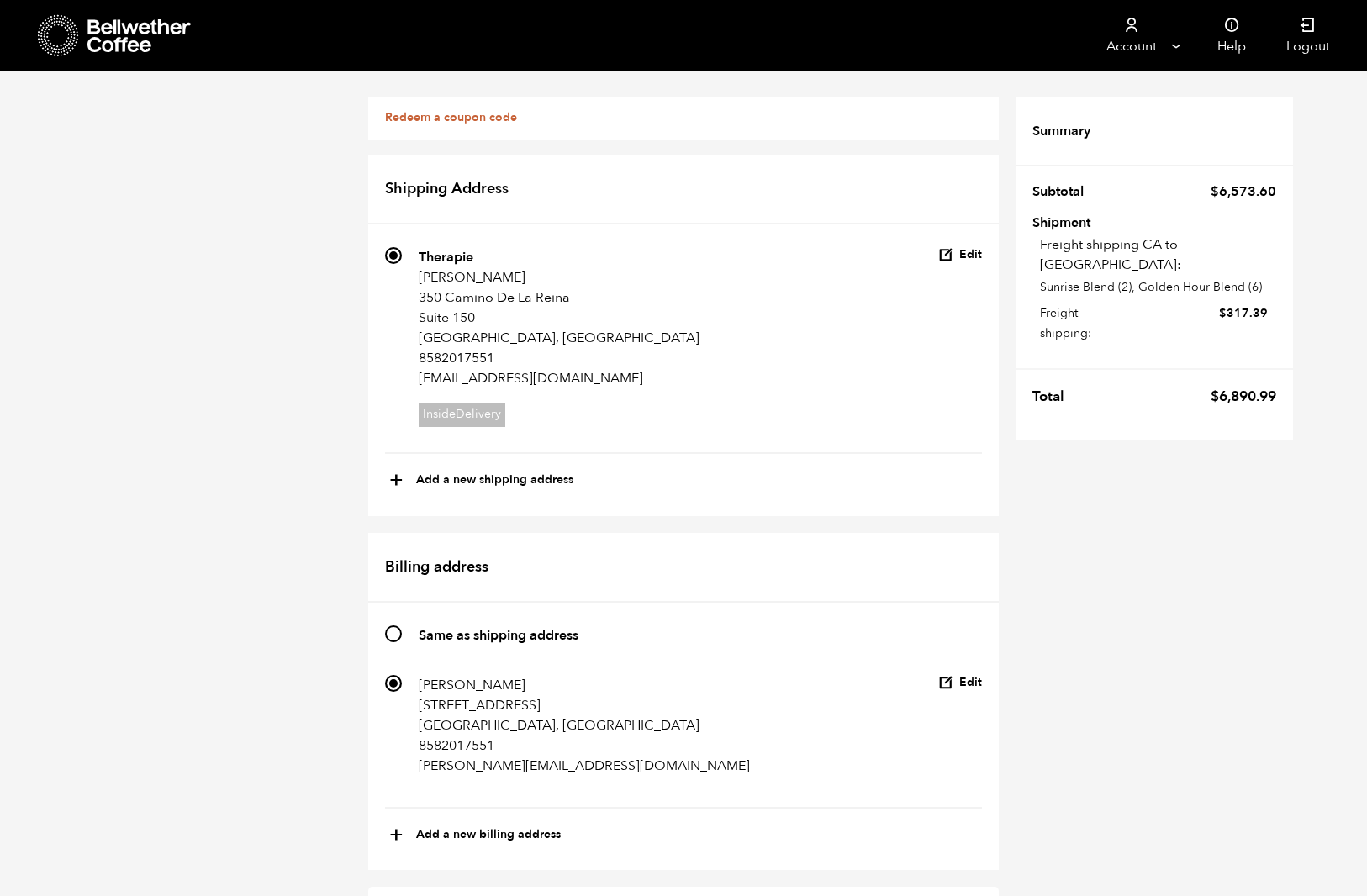
scroll to position [841, 0]
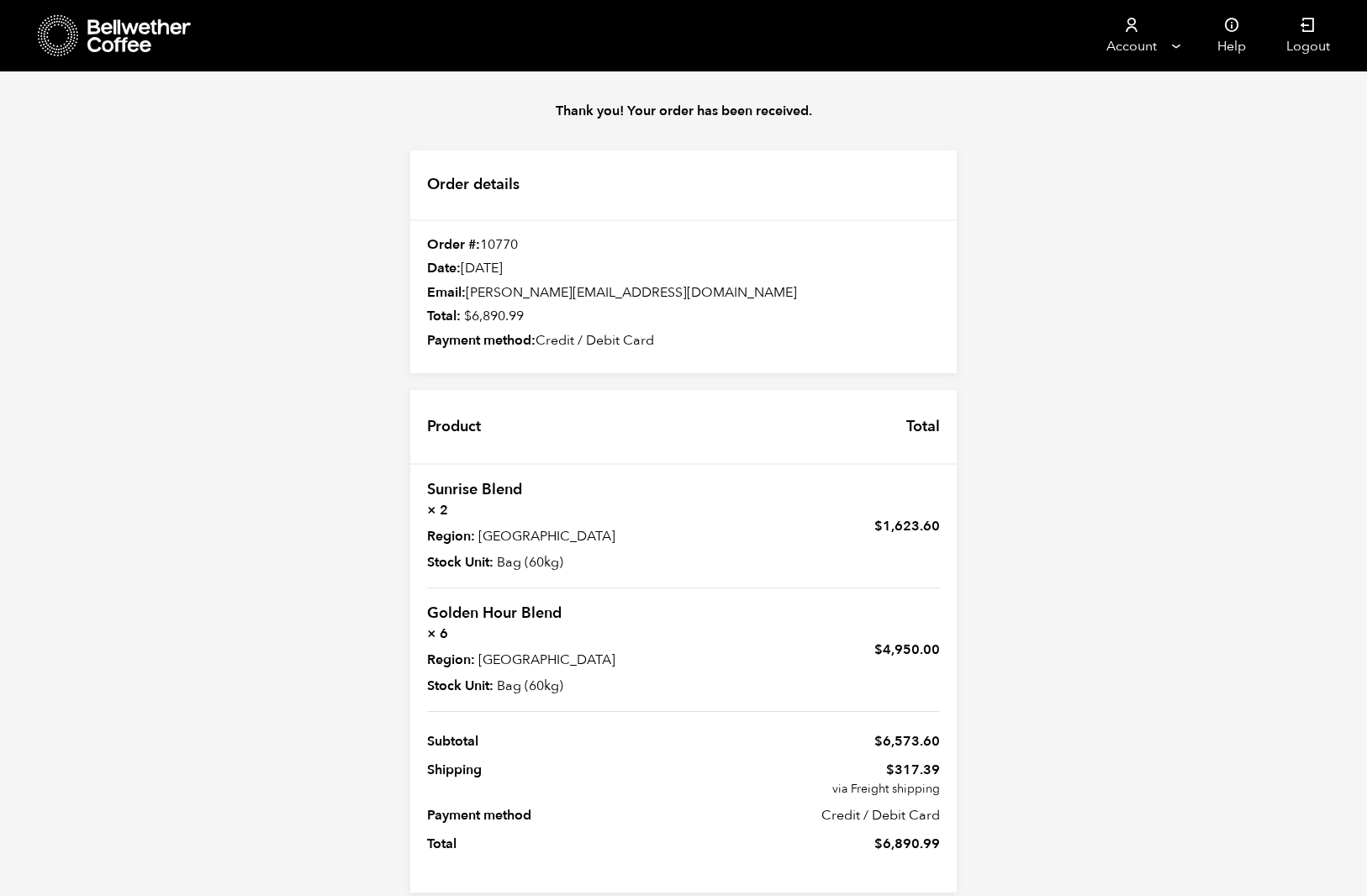
scroll to position [25, 0]
